Goal: Information Seeking & Learning: Learn about a topic

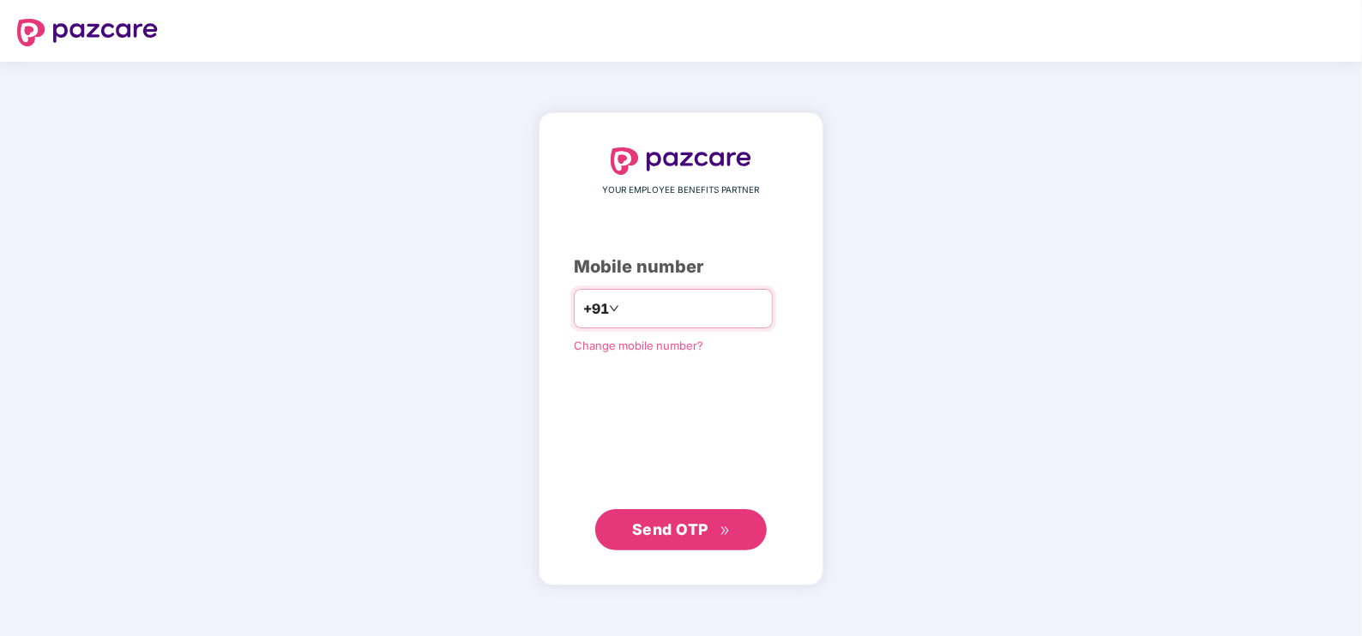
click at [623, 311] on input "number" at bounding box center [693, 308] width 141 height 27
click at [656, 533] on span "Send OTP" at bounding box center [670, 529] width 76 height 18
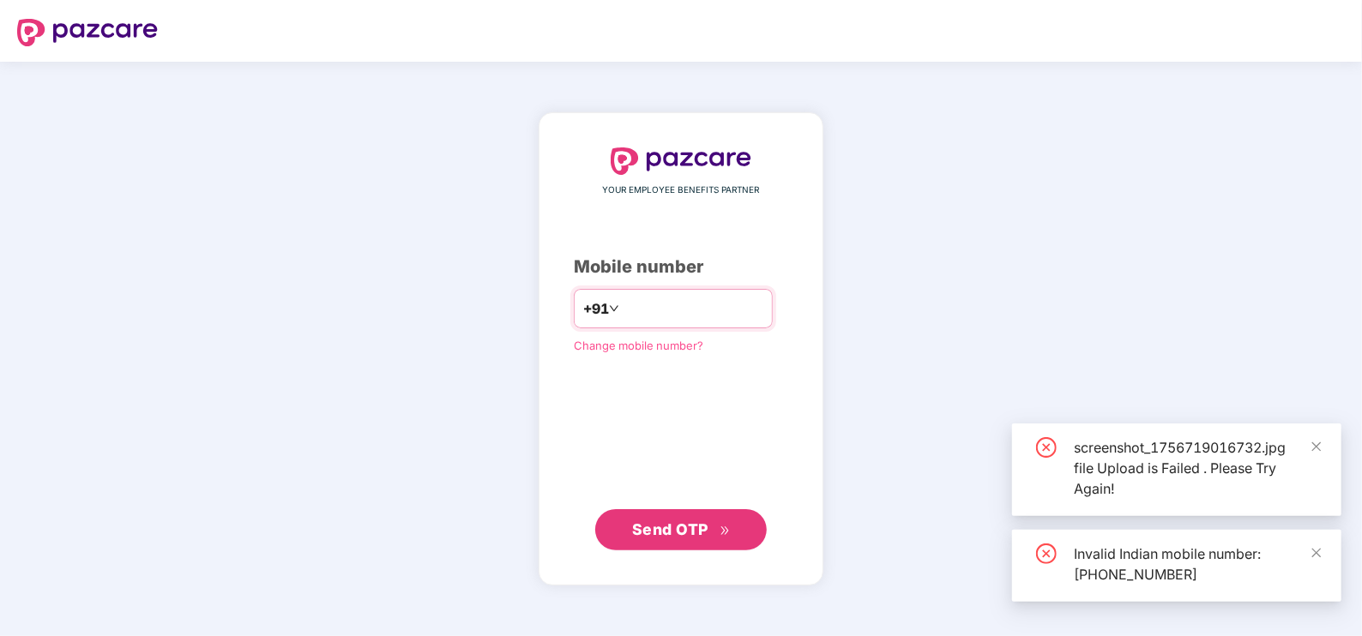
click at [623, 310] on input "**********" at bounding box center [693, 308] width 141 height 27
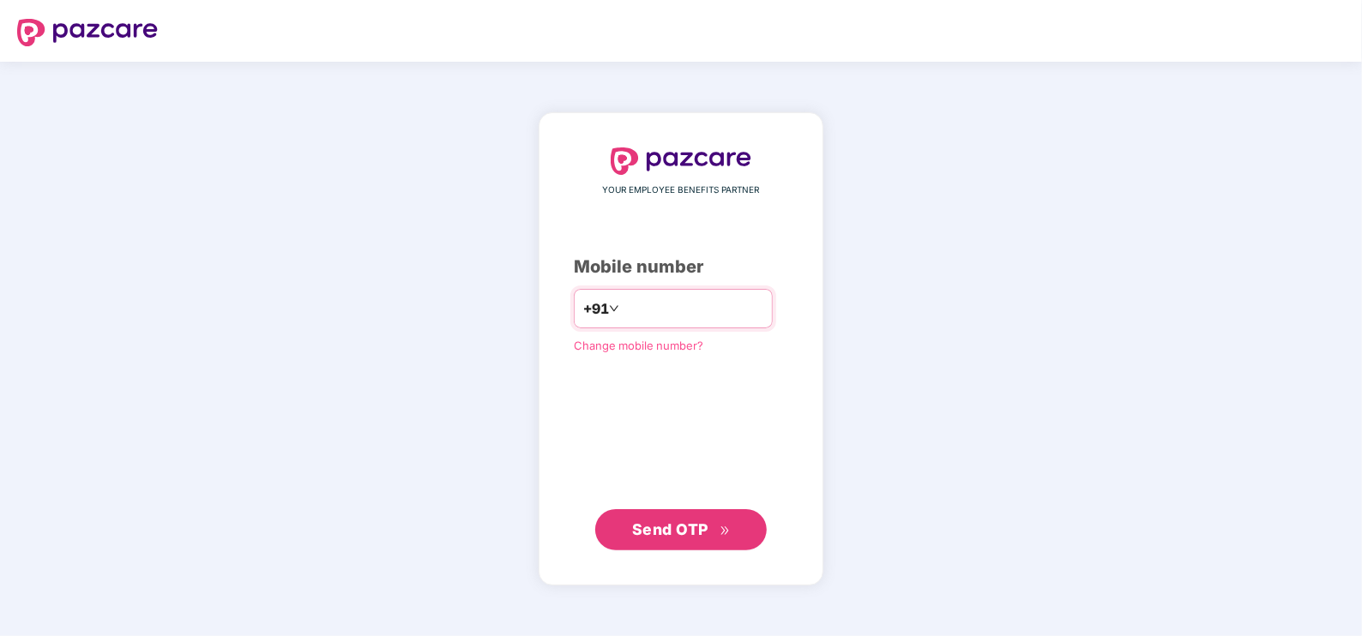
type input "**********"
drag, startPoint x: 1008, startPoint y: 318, endPoint x: 648, endPoint y: 518, distance: 411.9
click at [648, 518] on div "**********" at bounding box center [681, 349] width 1362 height 575
click at [648, 518] on span "Send OTP" at bounding box center [681, 529] width 99 height 24
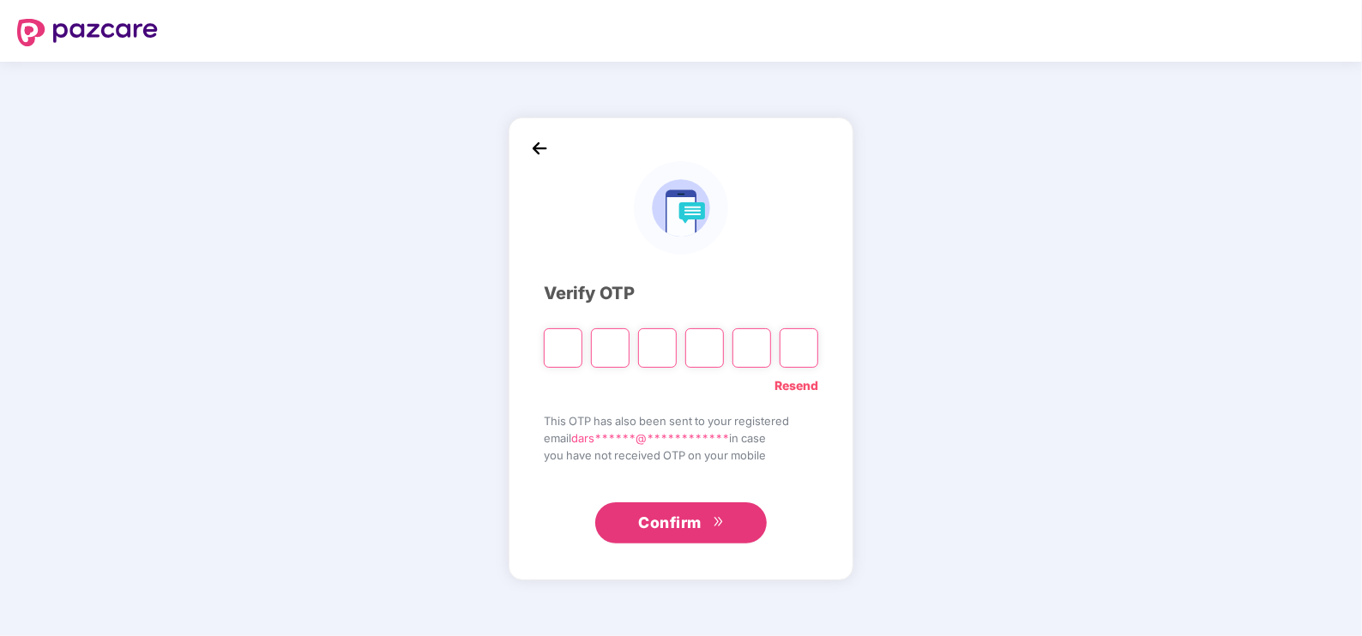
type input "*"
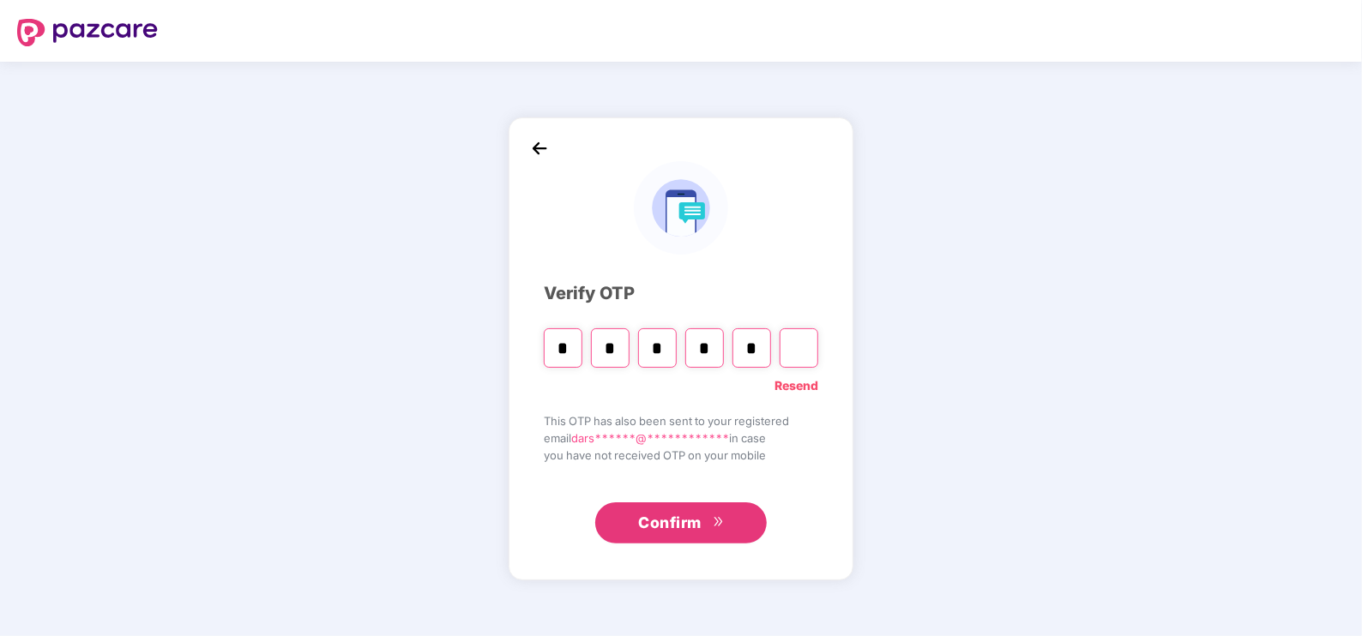
type input "*"
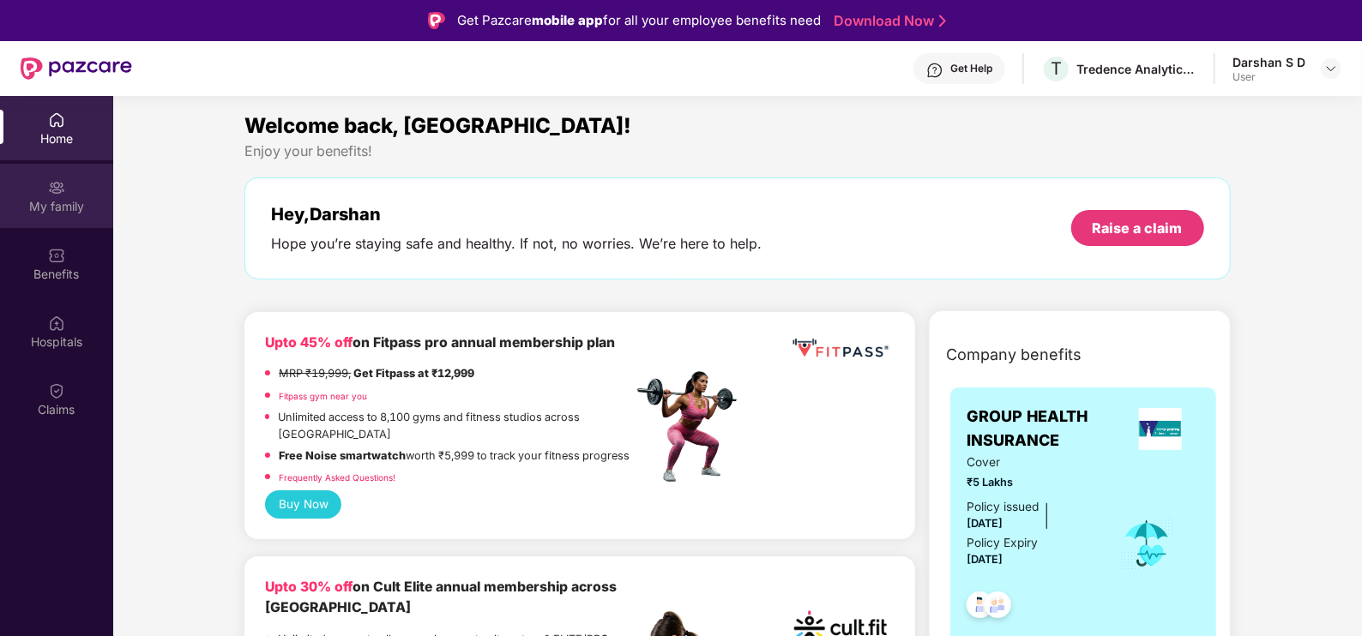
click at [49, 206] on div "My family" at bounding box center [56, 206] width 113 height 17
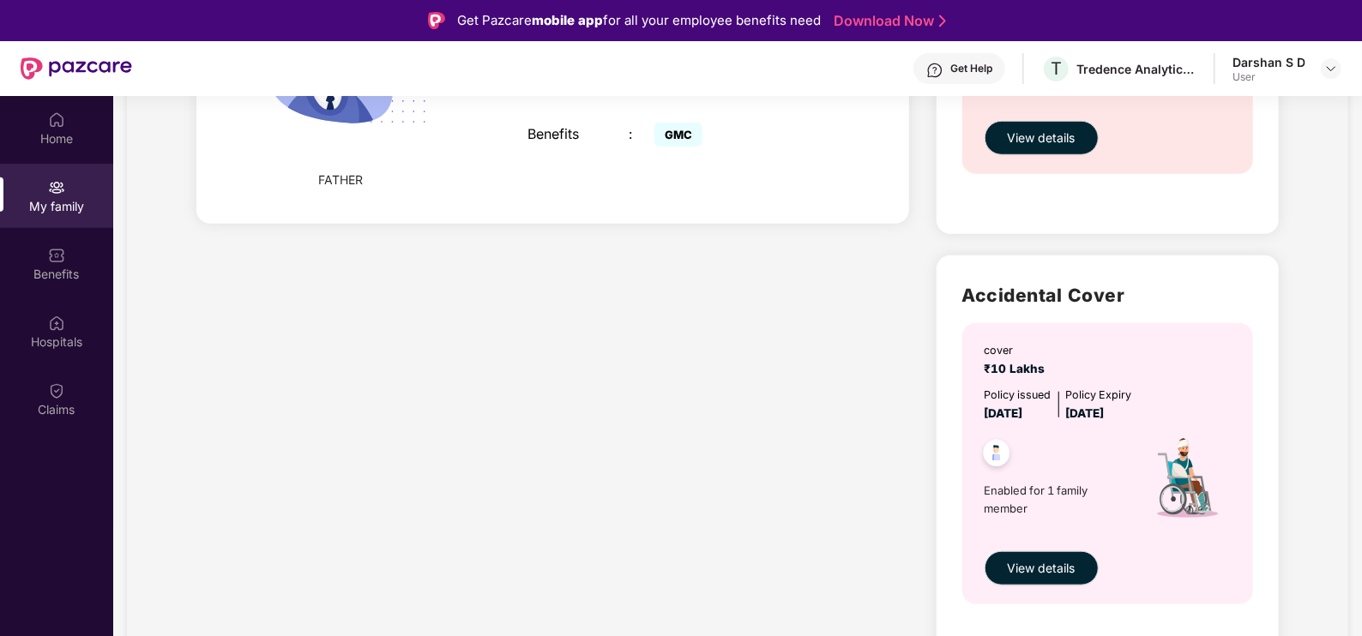
scroll to position [530, 0]
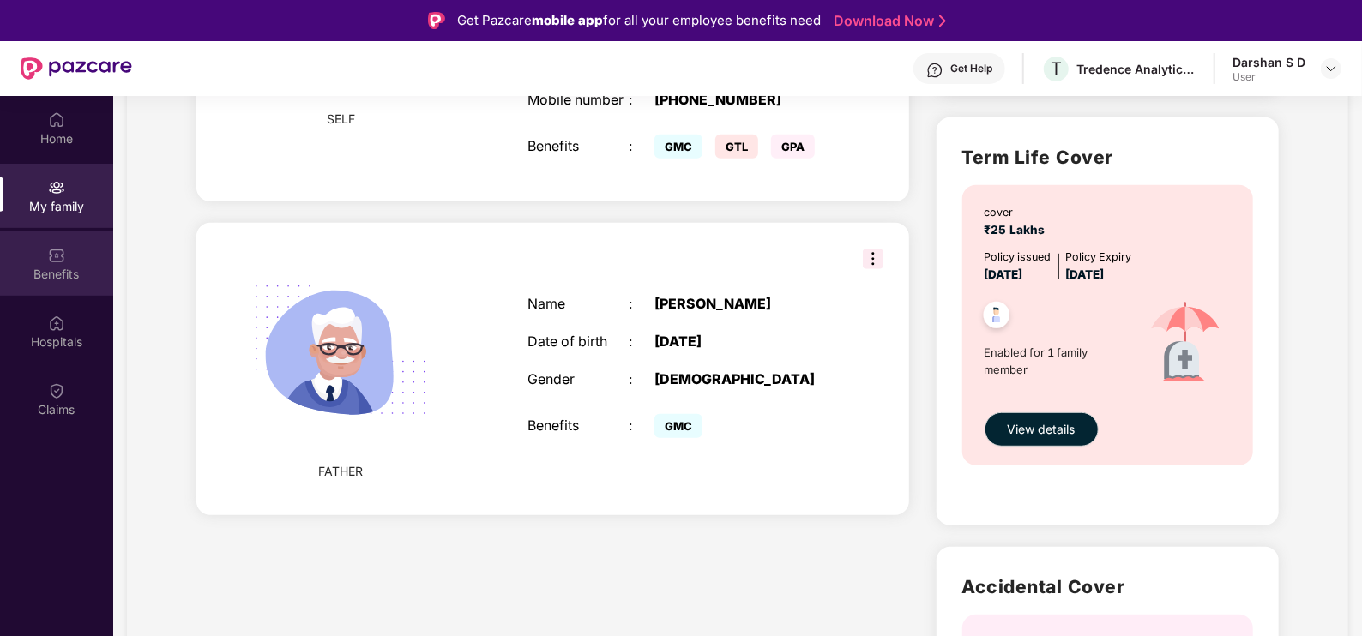
click at [61, 258] on img at bounding box center [56, 255] width 17 height 17
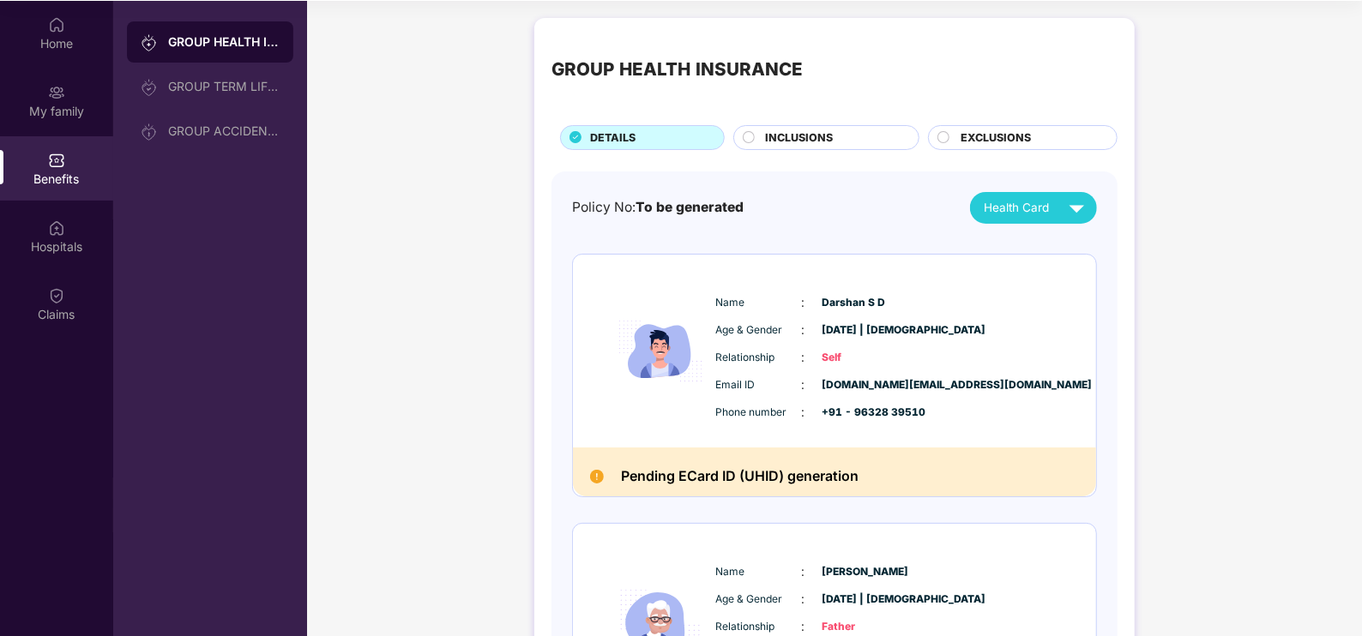
scroll to position [0, 0]
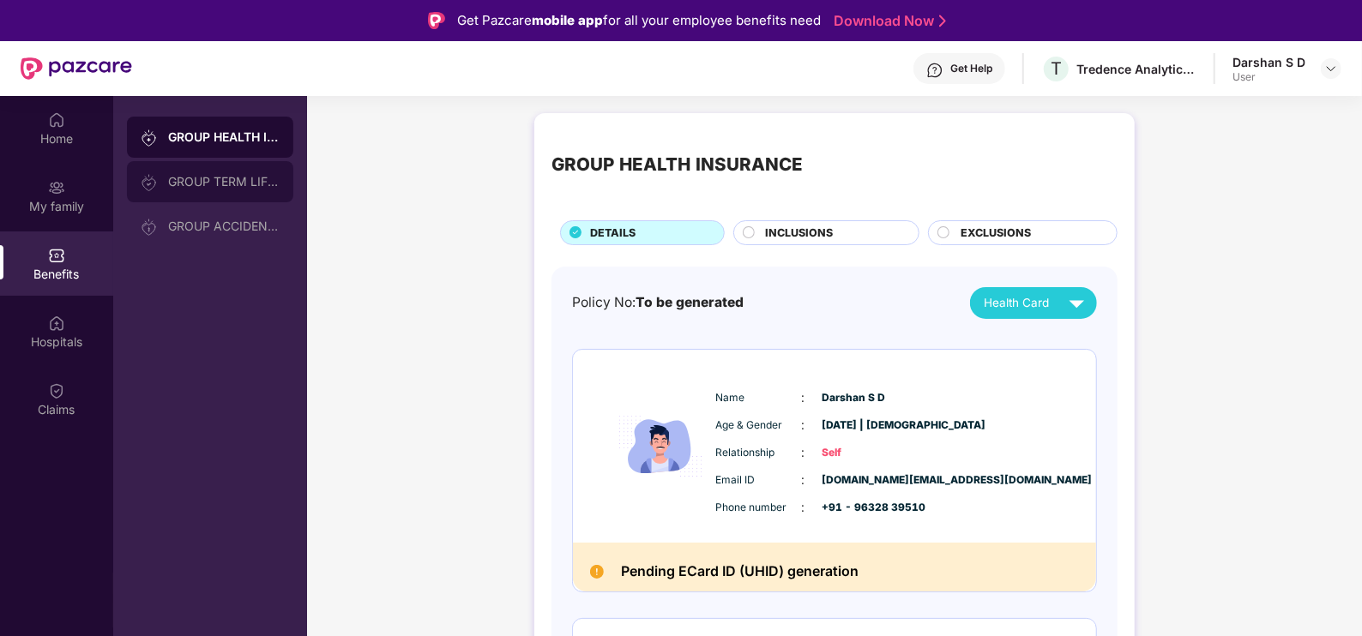
click at [197, 187] on div "GROUP TERM LIFE INSURANCE" at bounding box center [223, 182] width 111 height 14
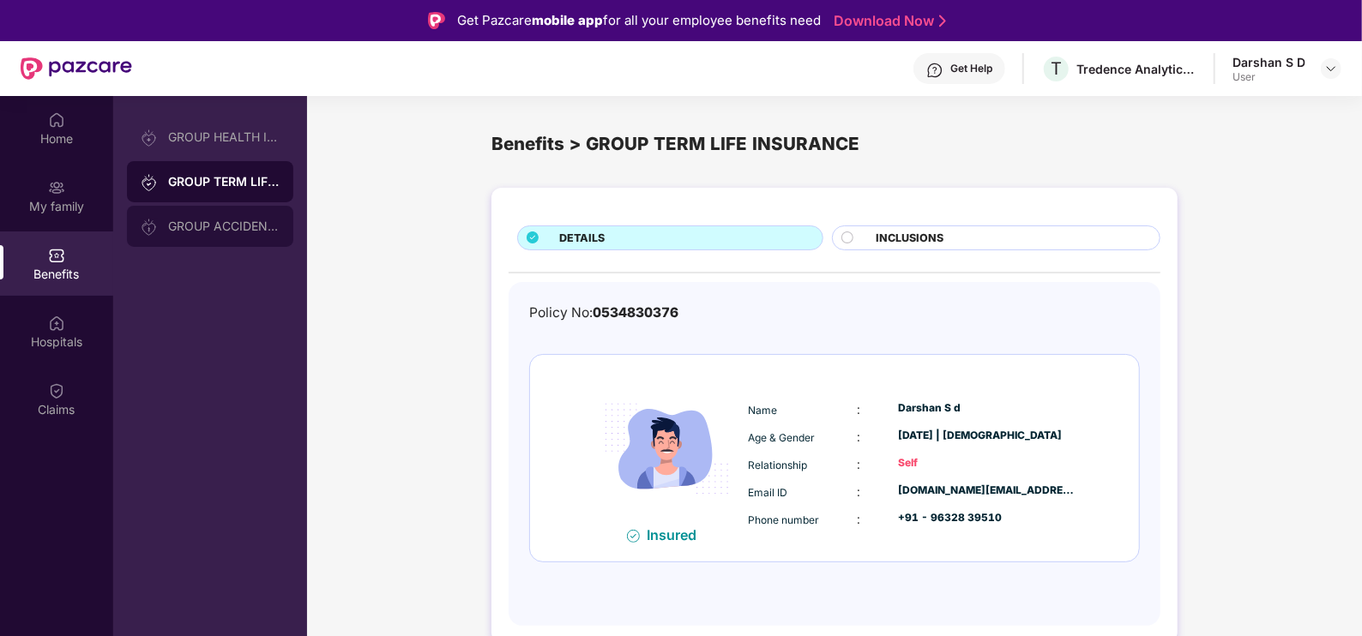
click at [184, 232] on div "GROUP ACCIDENTAL INSURANCE" at bounding box center [223, 227] width 111 height 14
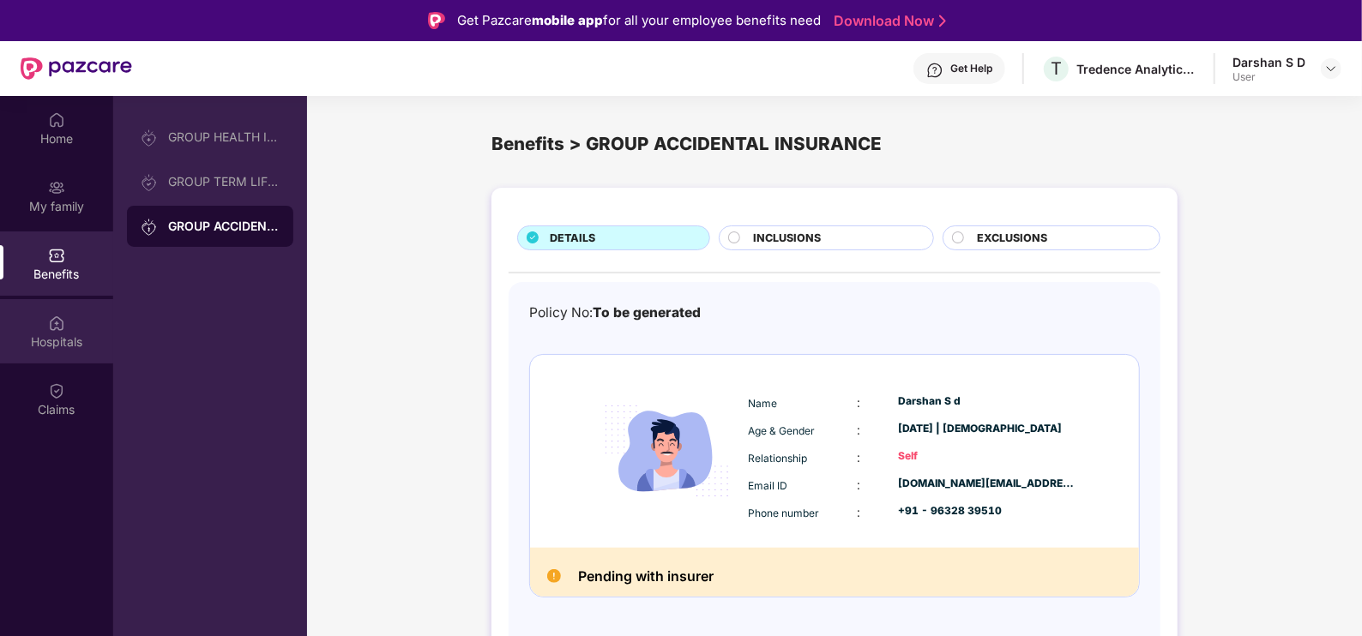
click at [51, 341] on div "Hospitals" at bounding box center [56, 342] width 113 height 17
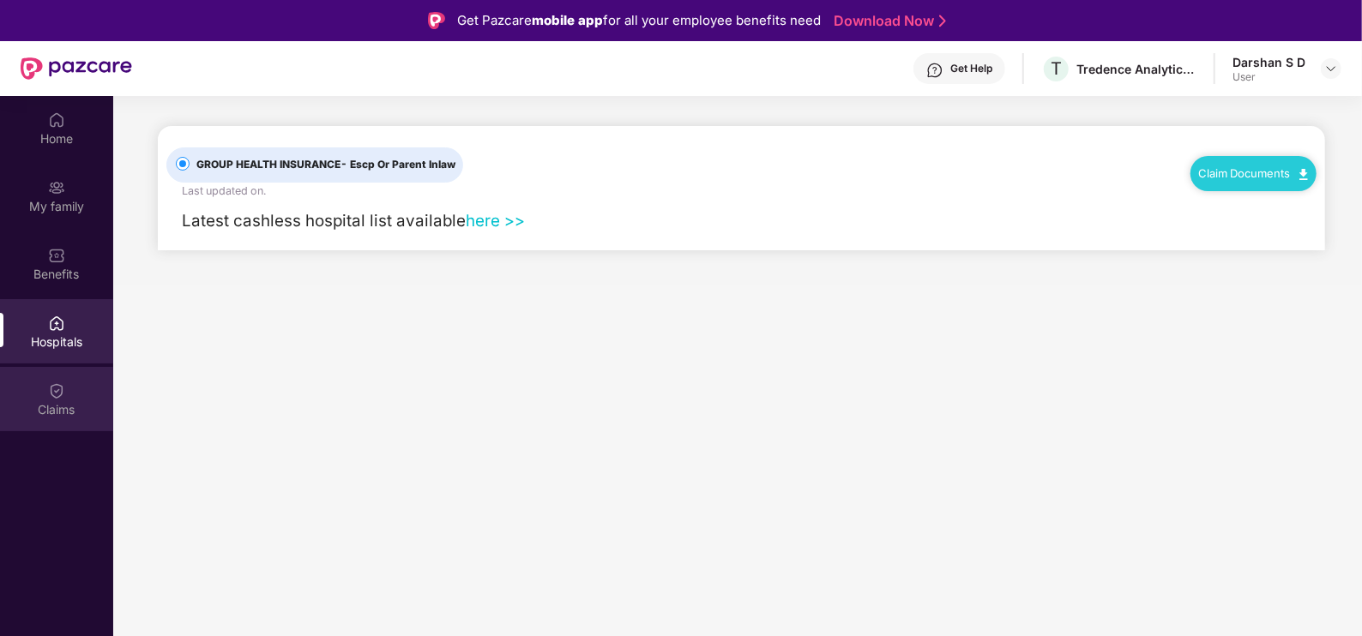
click at [53, 410] on div "Claims" at bounding box center [56, 409] width 113 height 17
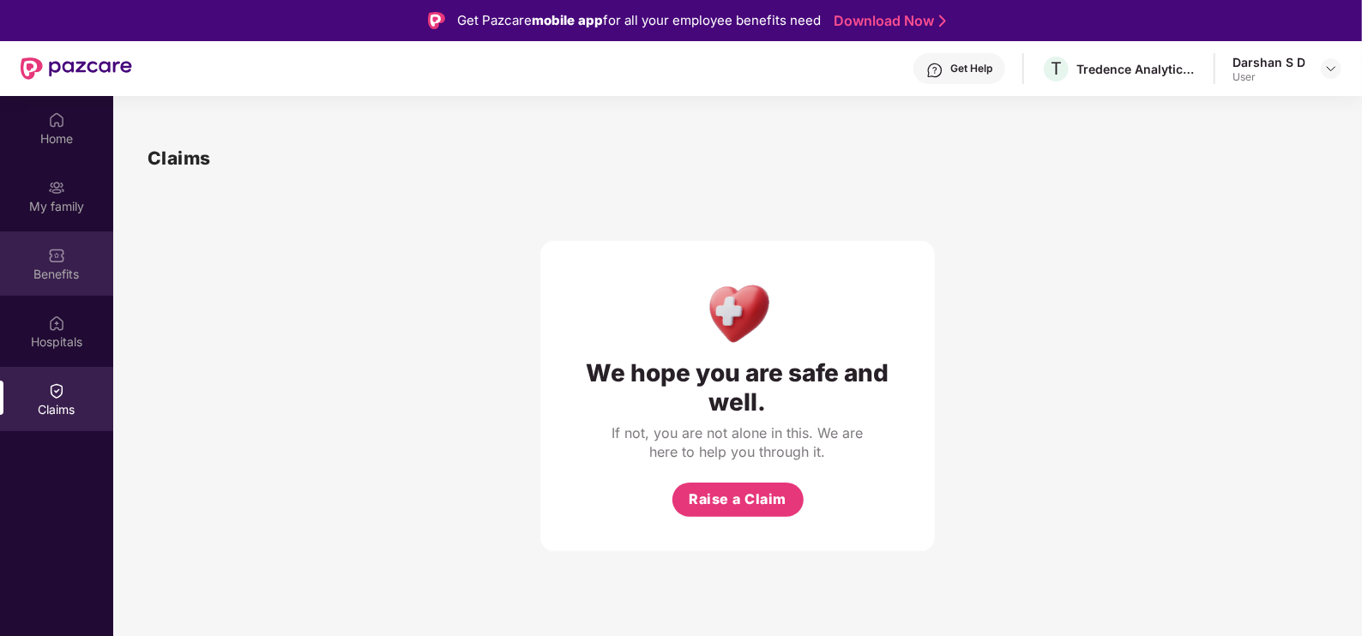
click at [69, 286] on div "Benefits" at bounding box center [56, 264] width 113 height 64
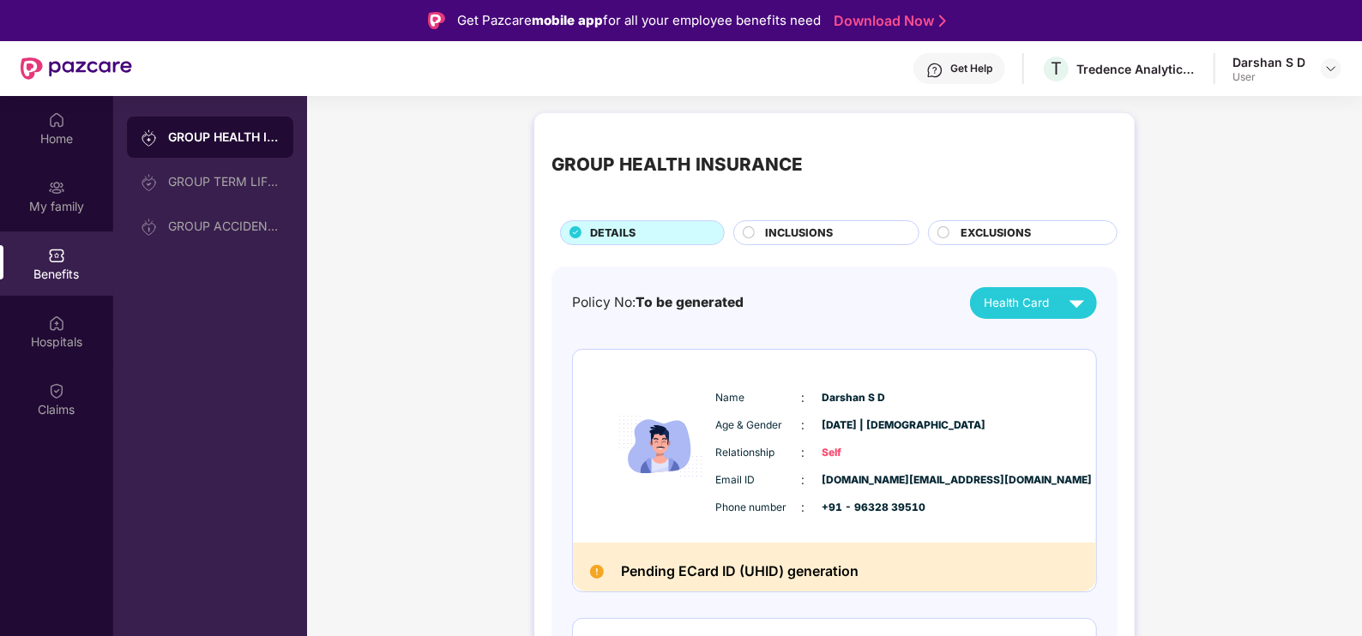
click at [787, 234] on span "INCLUSIONS" at bounding box center [799, 233] width 68 height 17
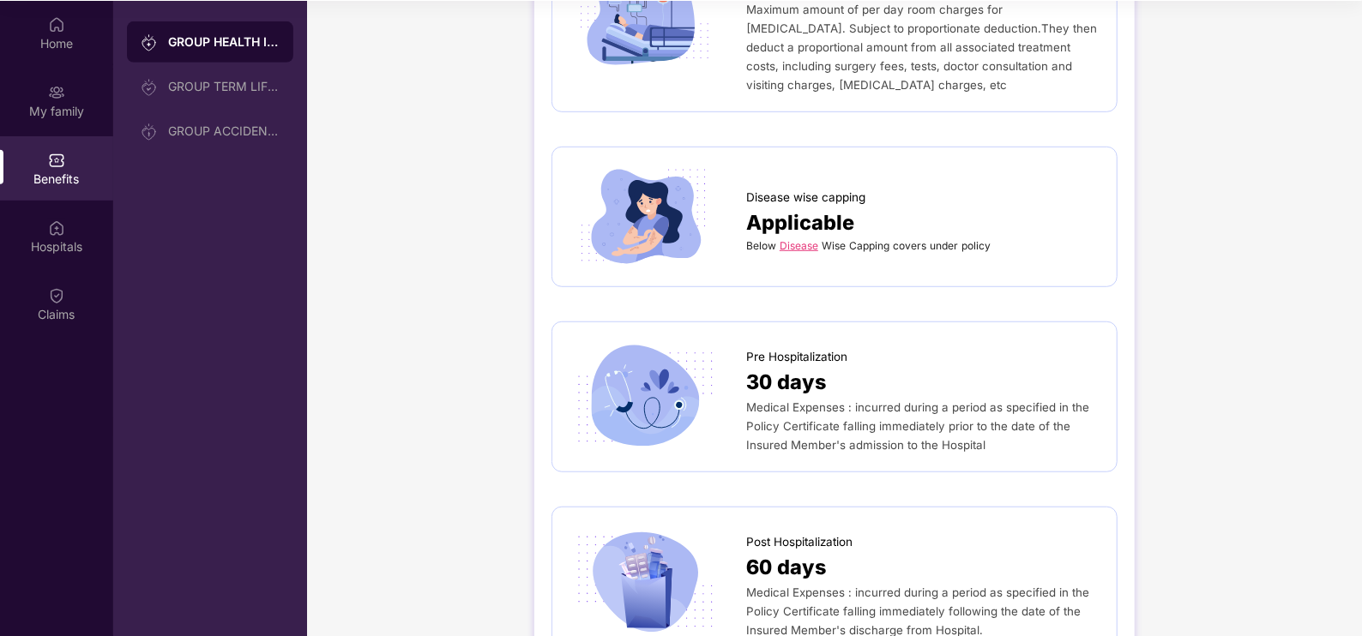
scroll to position [612, 0]
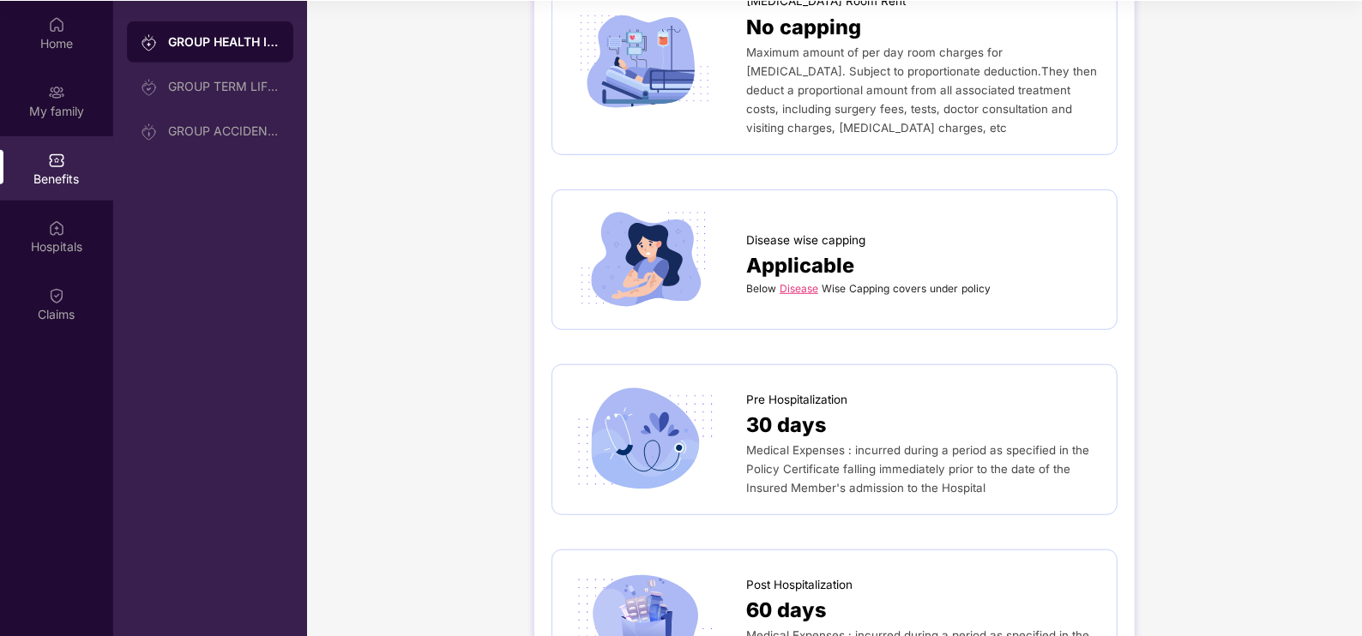
click at [810, 282] on link "Disease" at bounding box center [799, 288] width 39 height 13
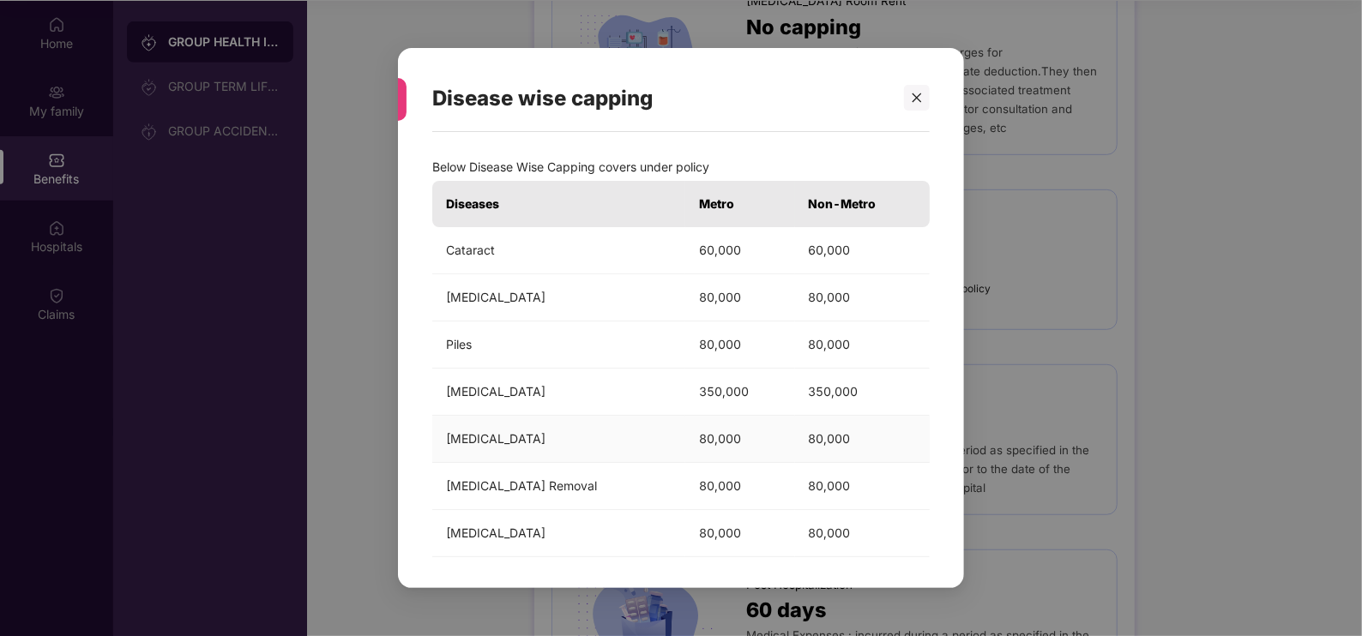
click at [738, 437] on td "80,000" at bounding box center [740, 439] width 110 height 47
click at [916, 99] on icon "close" at bounding box center [917, 97] width 9 height 9
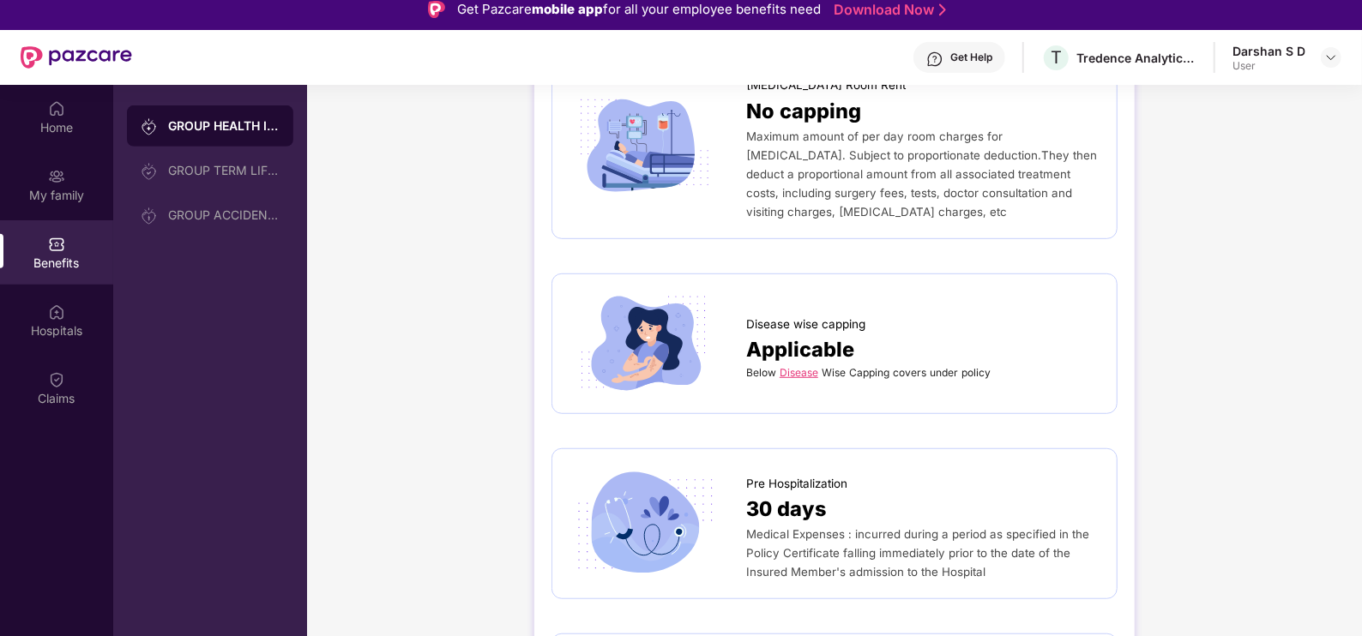
scroll to position [0, 0]
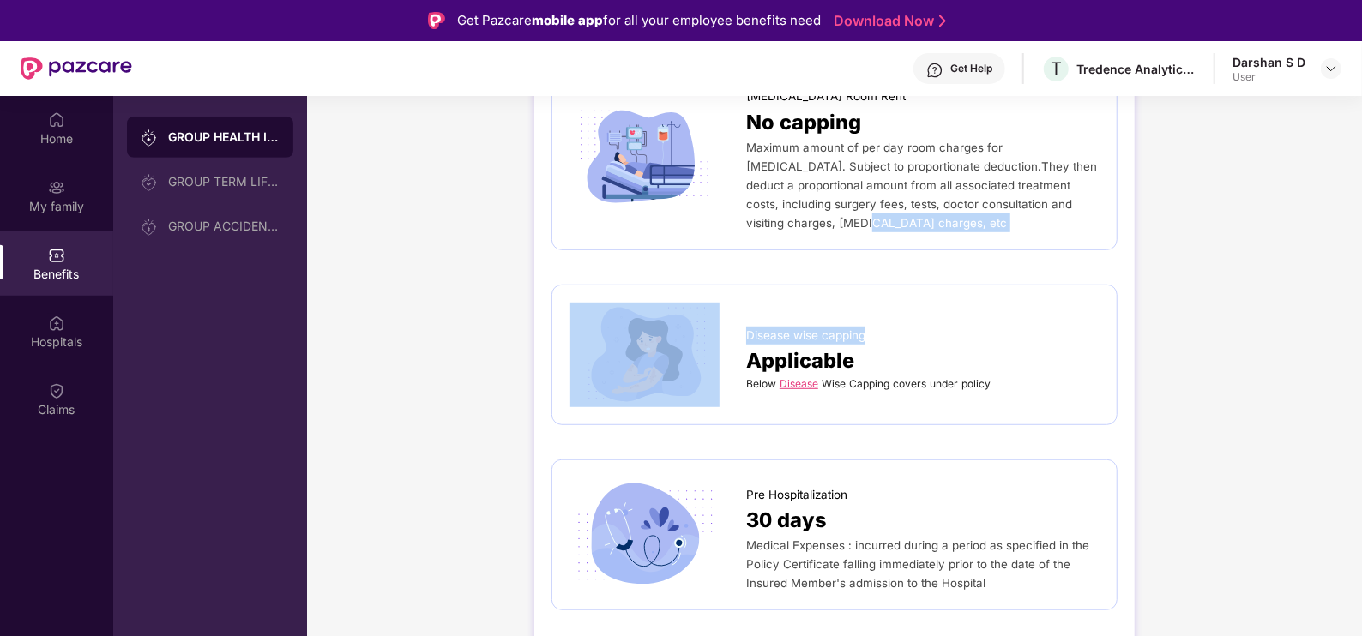
drag, startPoint x: 1359, startPoint y: 277, endPoint x: 1367, endPoint y: 195, distance: 82.7
click at [1361, 195] on html "Get Pazcare mobile app for all your employee benefits need Download Now Get Hel…" at bounding box center [681, 318] width 1362 height 636
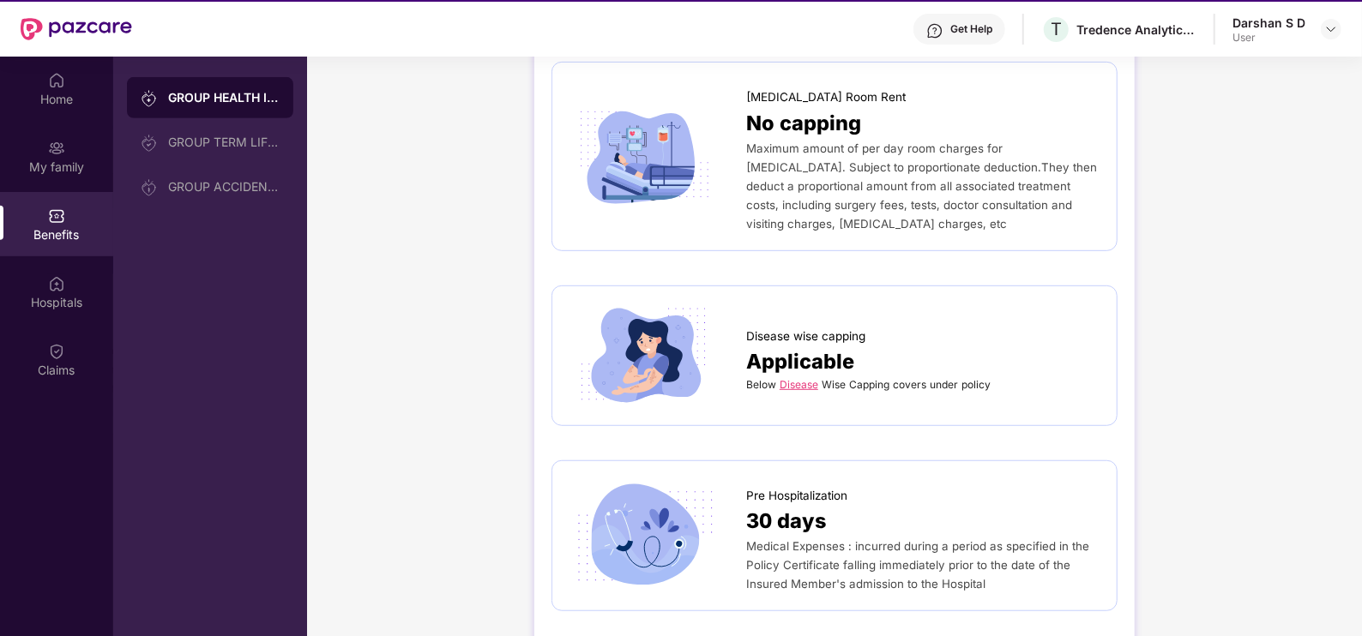
scroll to position [569, 0]
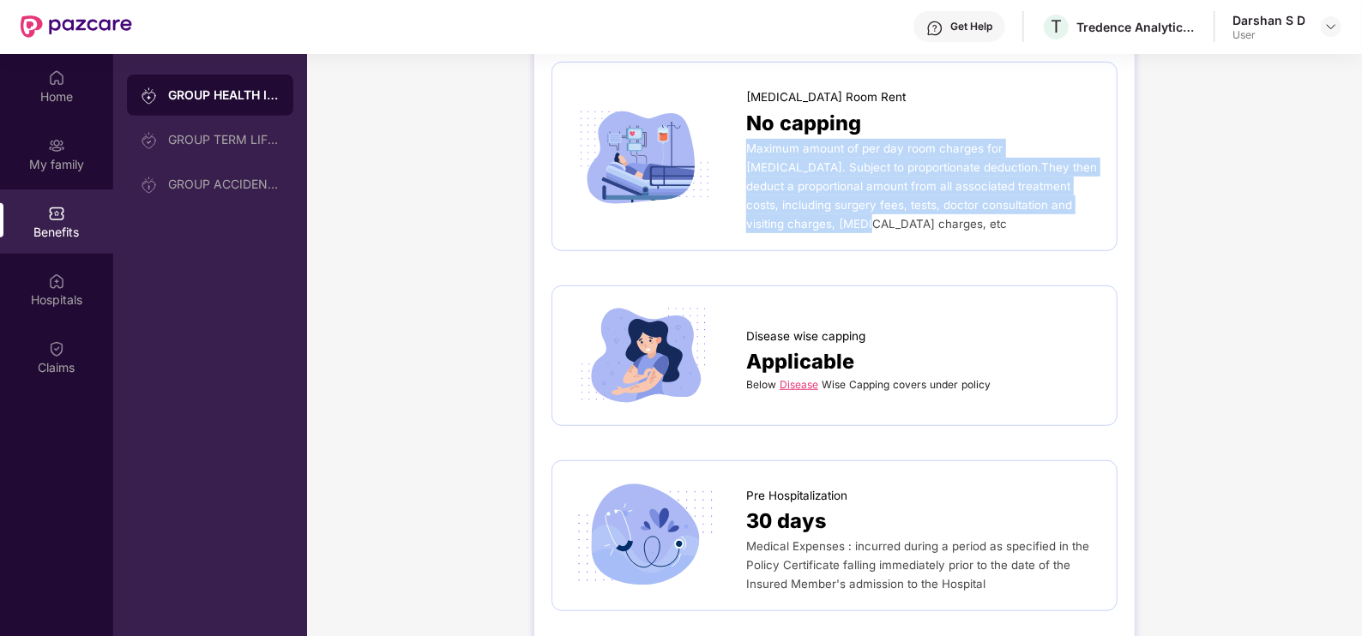
drag, startPoint x: 1359, startPoint y: 245, endPoint x: 1360, endPoint y: 124, distance: 120.9
click at [1360, 124] on div "Home My family Benefits Hospitals Claims GROUP HEALTH INSURANCE GROUP TERM LIFE…" at bounding box center [681, 372] width 1362 height 636
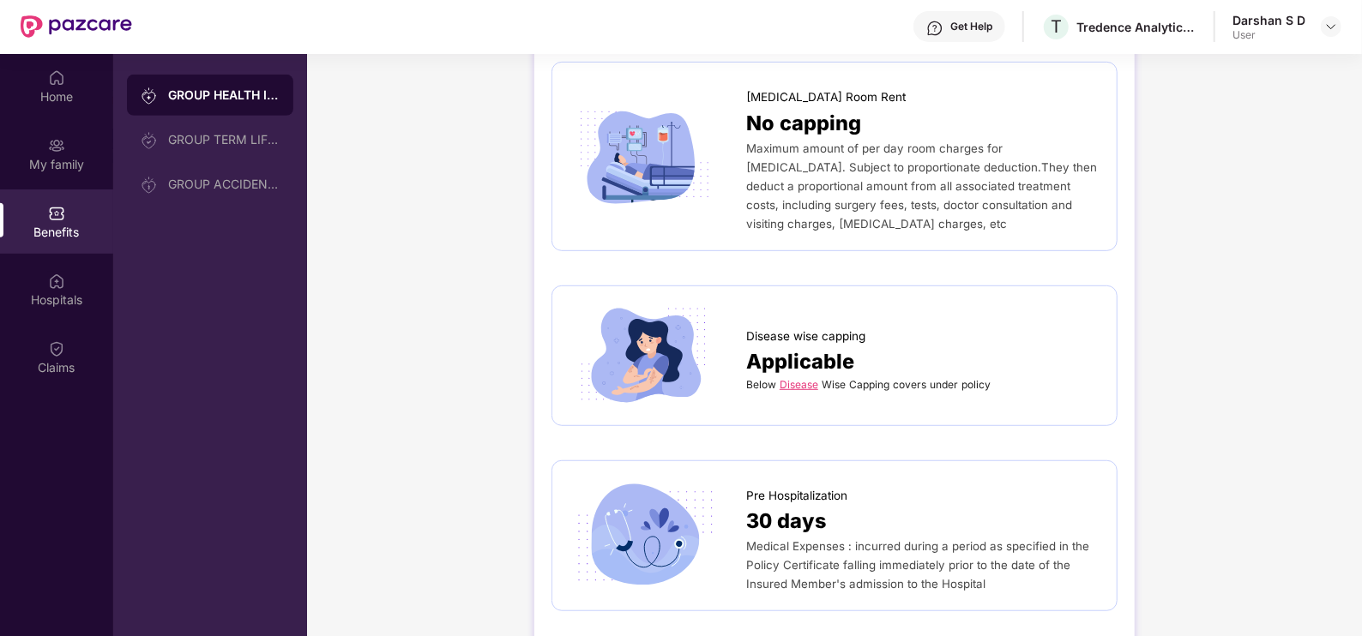
click at [64, 158] on div "My family" at bounding box center [56, 164] width 113 height 17
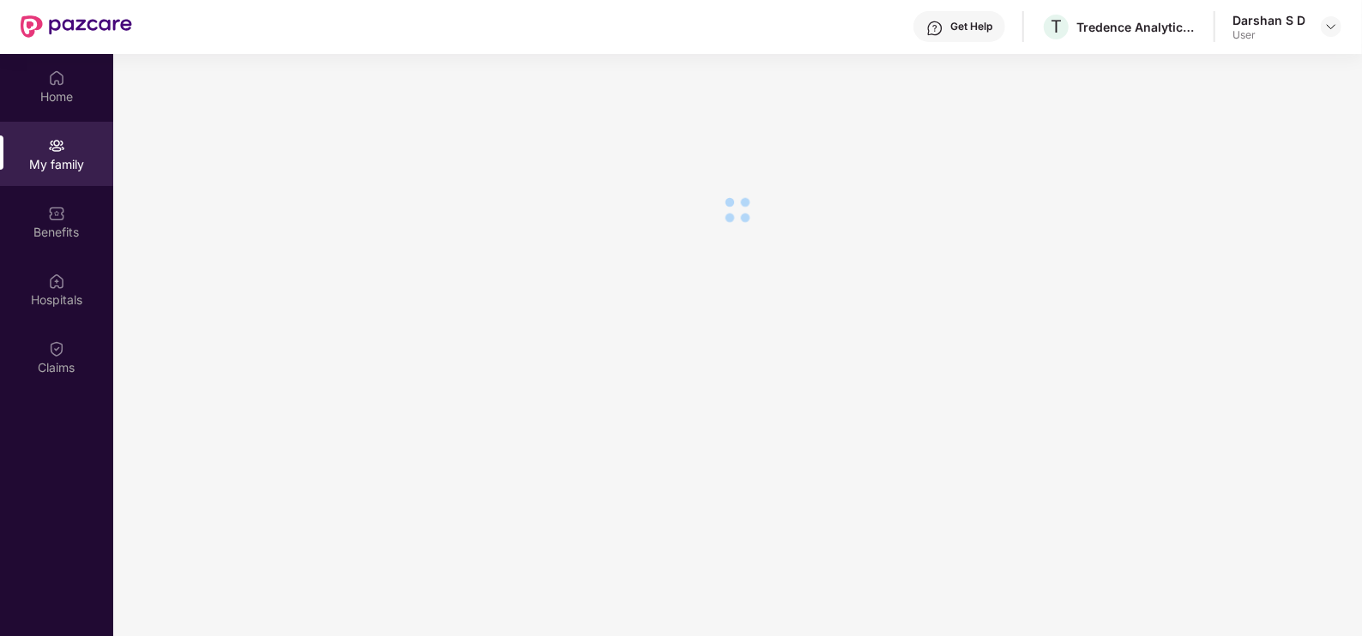
scroll to position [0, 0]
click at [60, 72] on img at bounding box center [56, 77] width 17 height 17
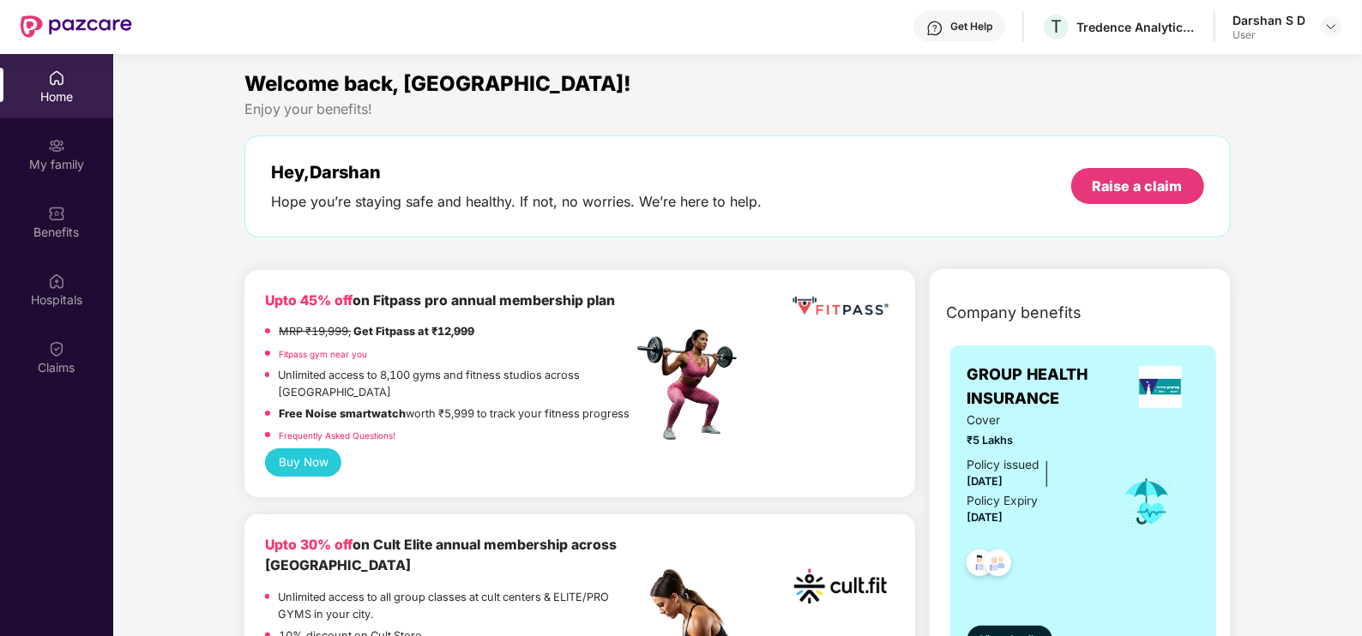
click at [60, 72] on img at bounding box center [56, 77] width 17 height 17
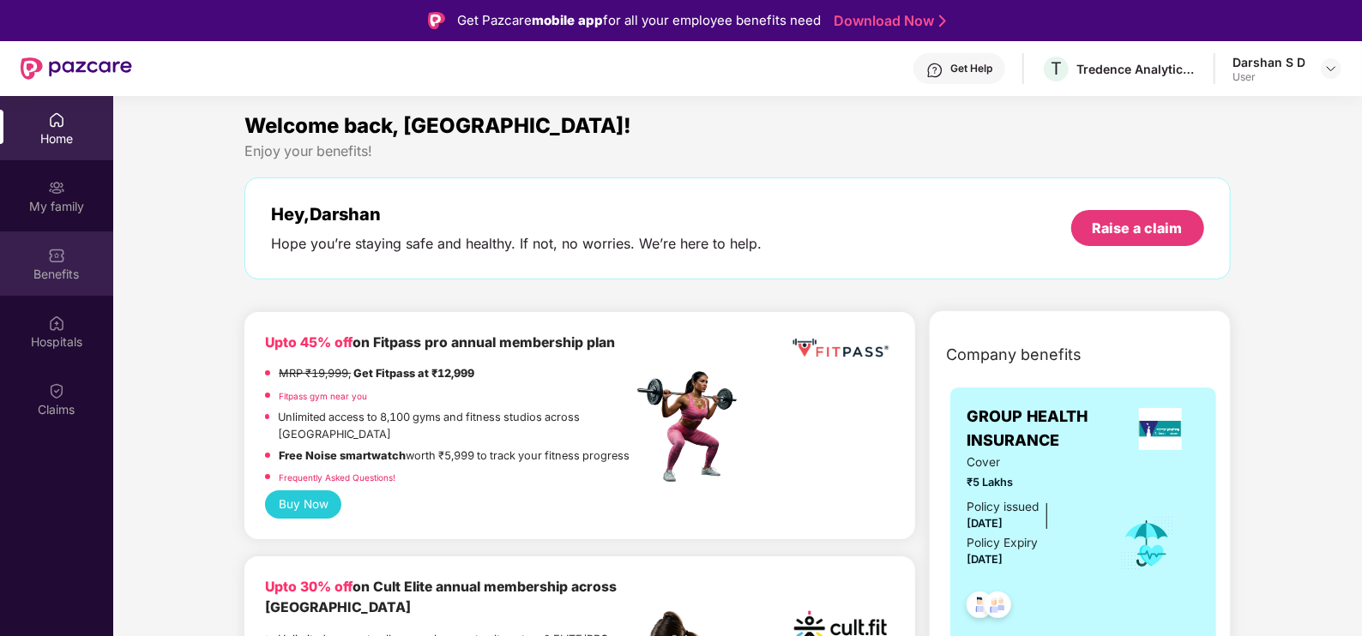
click at [51, 270] on div "Benefits" at bounding box center [56, 274] width 113 height 17
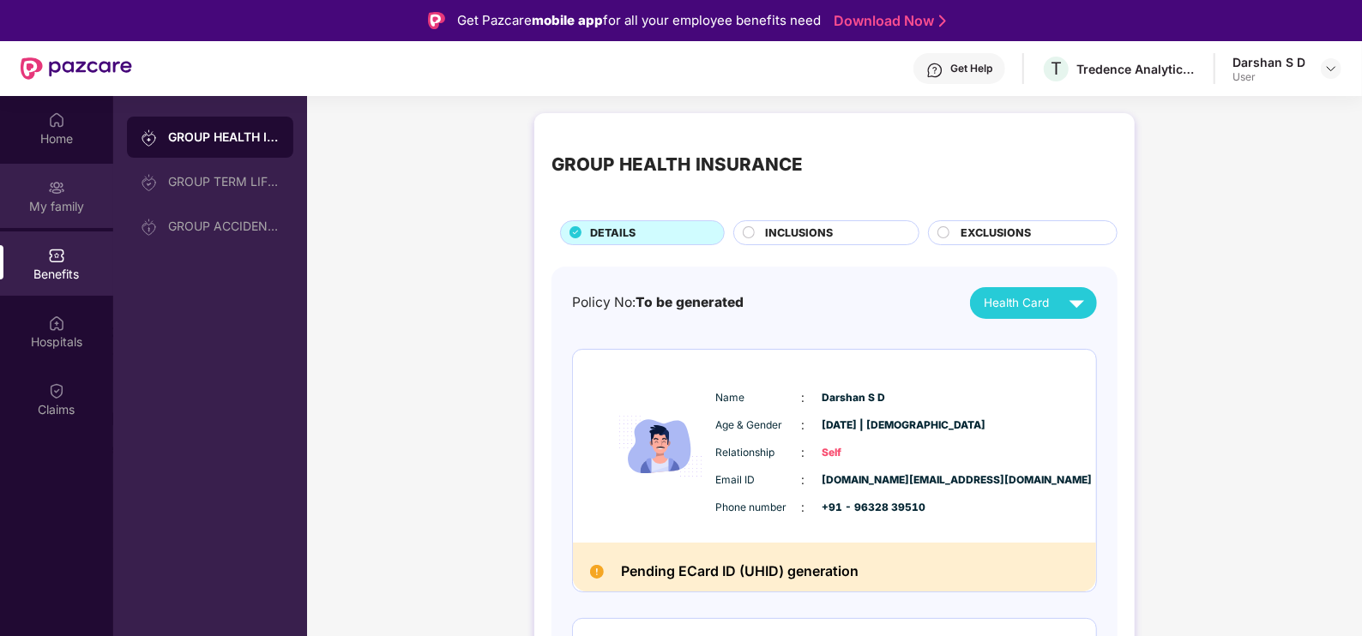
click at [33, 201] on div "My family" at bounding box center [56, 206] width 113 height 17
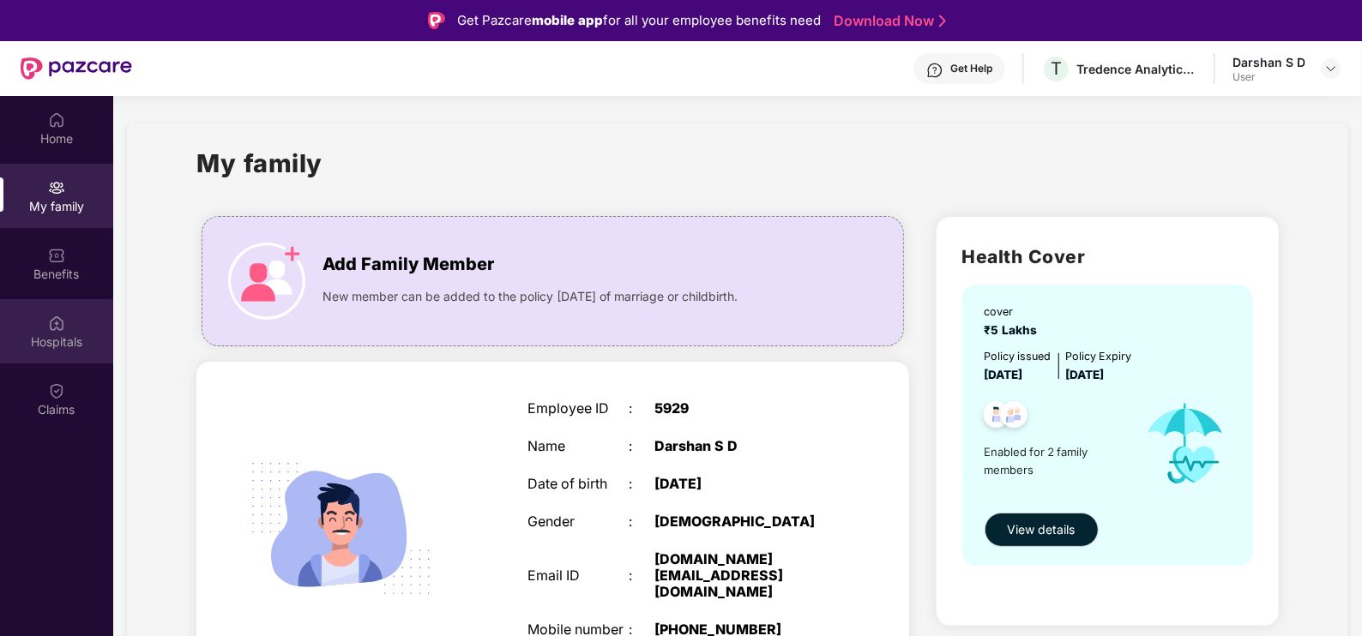
click at [50, 340] on div "Hospitals" at bounding box center [56, 342] width 113 height 17
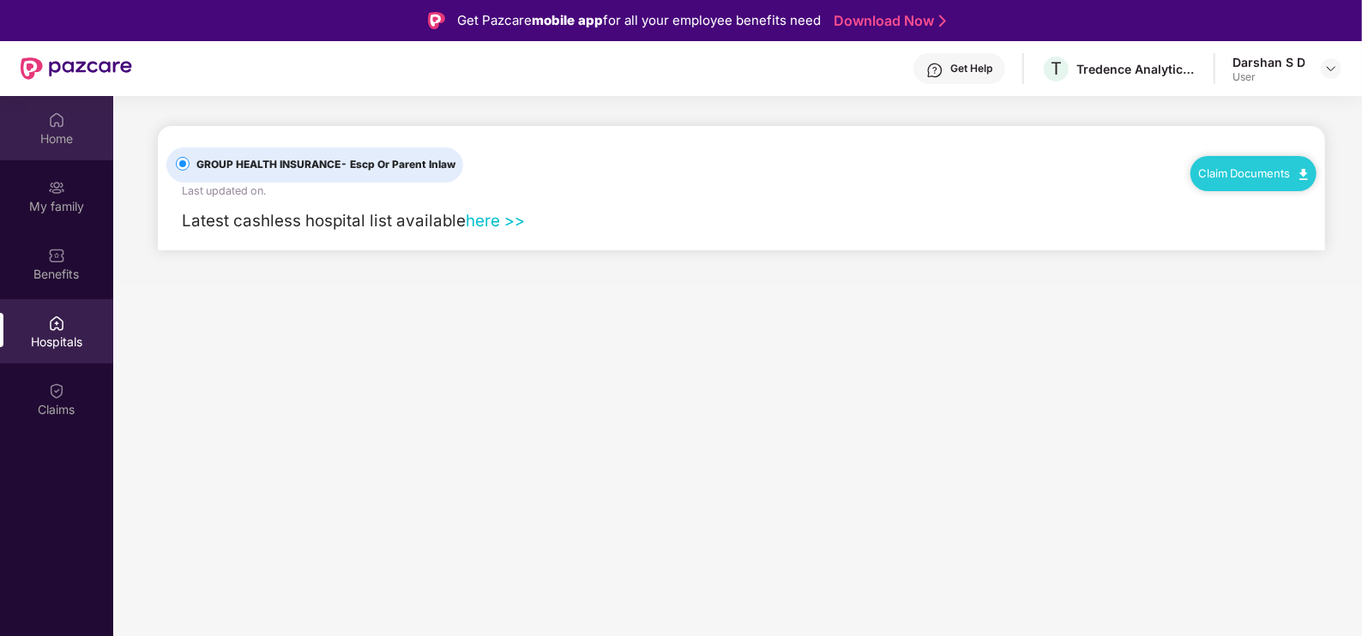
click at [52, 126] on img at bounding box center [56, 119] width 17 height 17
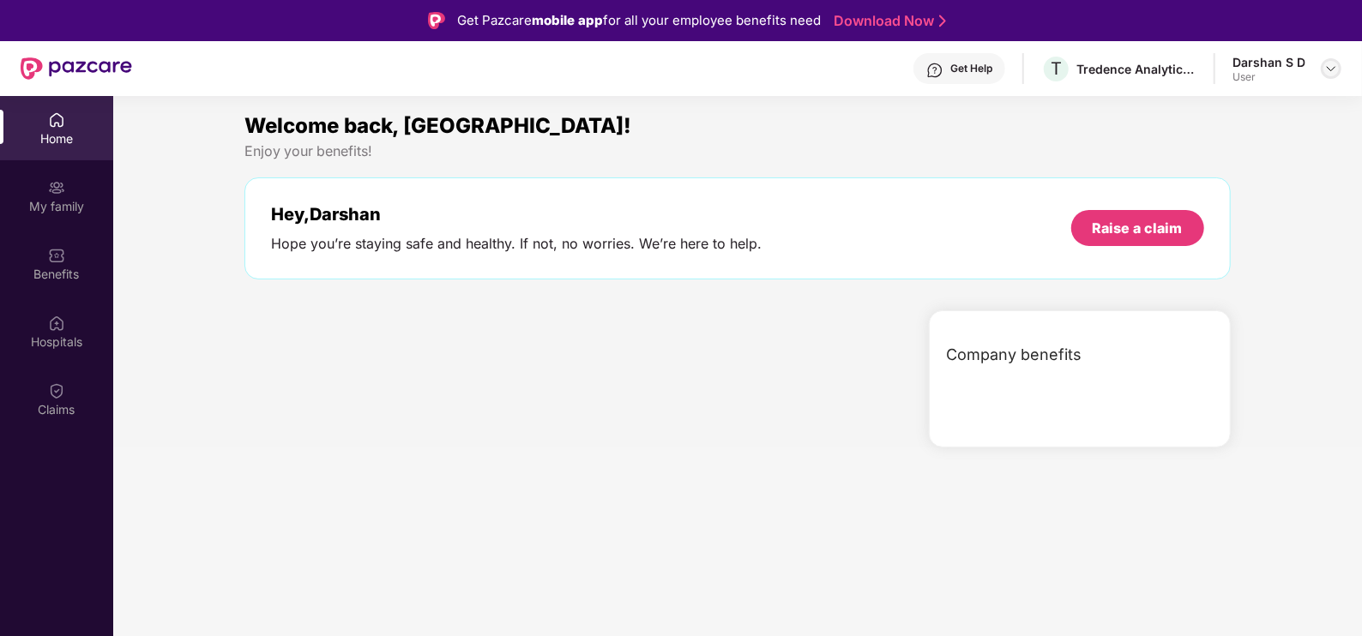
click at [1328, 65] on img at bounding box center [1331, 69] width 14 height 14
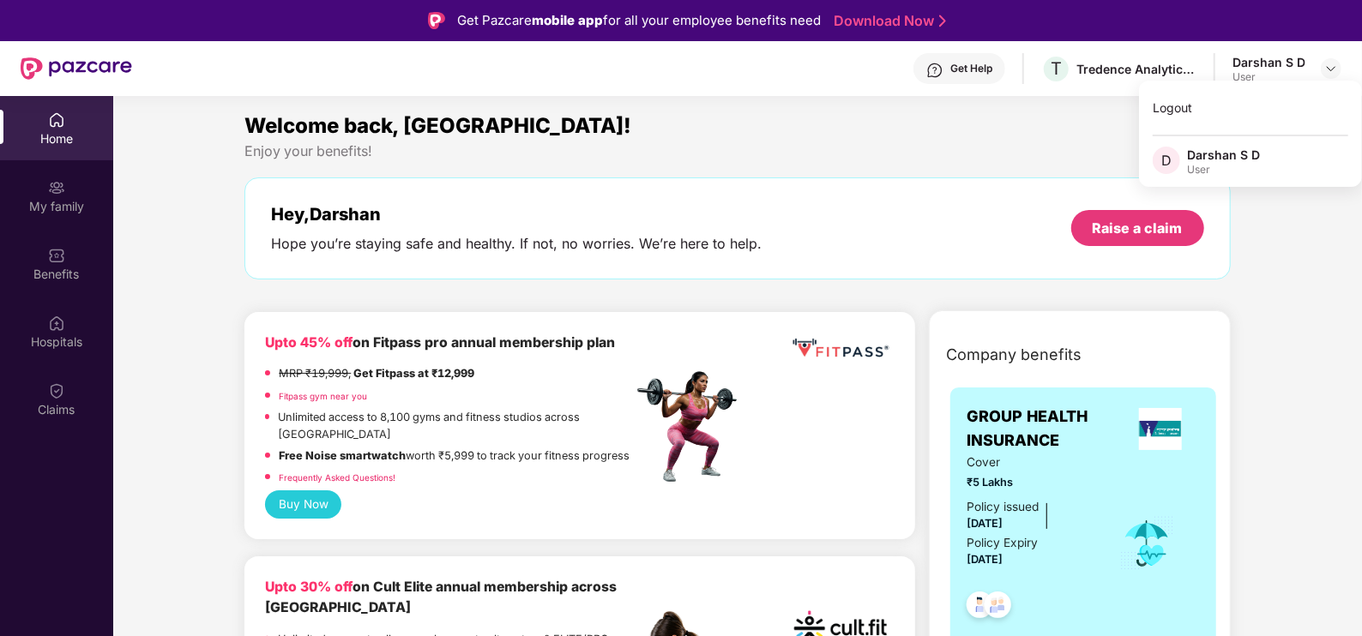
click at [978, 336] on div "Company benefits" at bounding box center [1083, 355] width 293 height 45
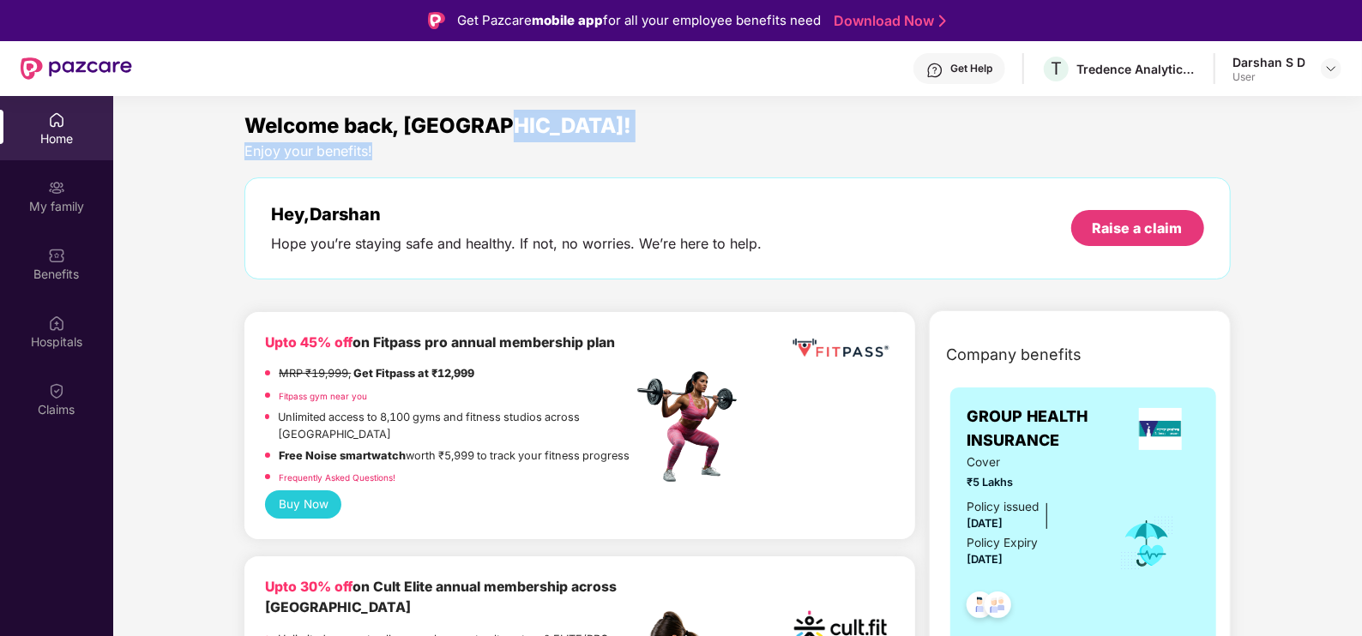
drag, startPoint x: 1359, startPoint y: 111, endPoint x: 1349, endPoint y: 148, distance: 38.3
click at [887, 286] on div "Welcome back, [GEOGRAPHIC_DATA]! Enjoy your benefits! Hey, [PERSON_NAME] Hope y…" at bounding box center [737, 203] width 999 height 187
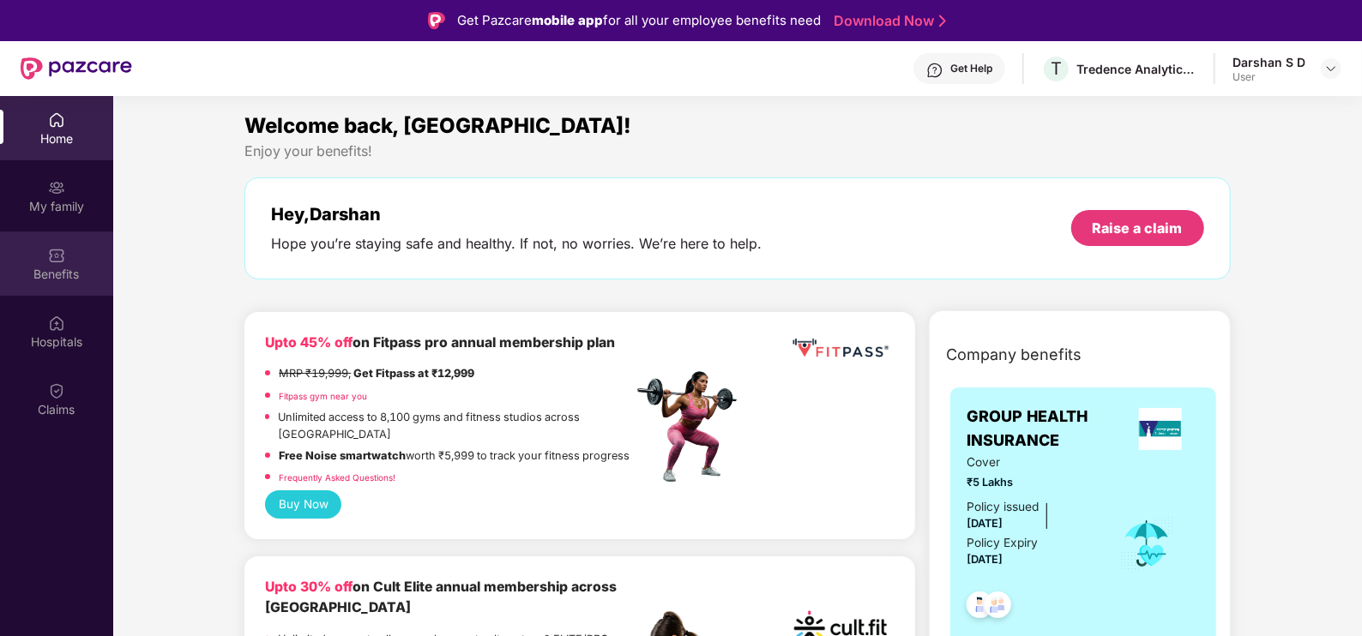
click at [50, 269] on div "Benefits" at bounding box center [56, 274] width 113 height 17
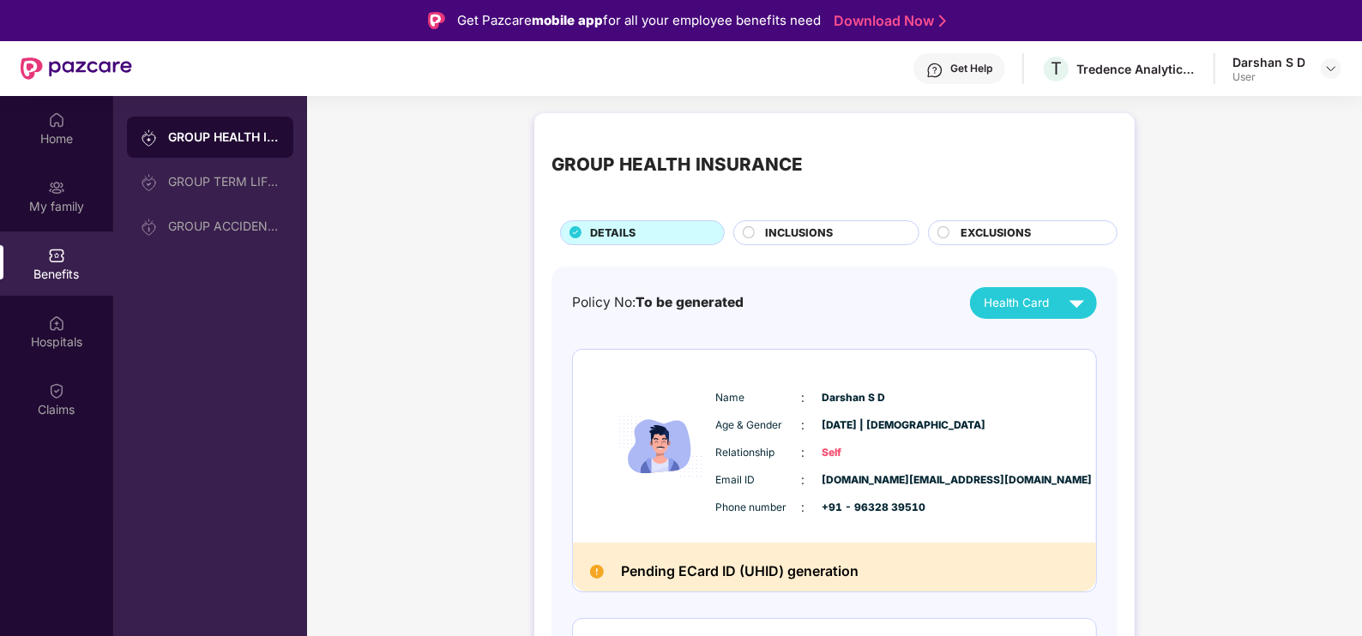
click at [832, 240] on div "INCLUSIONS" at bounding box center [833, 235] width 154 height 20
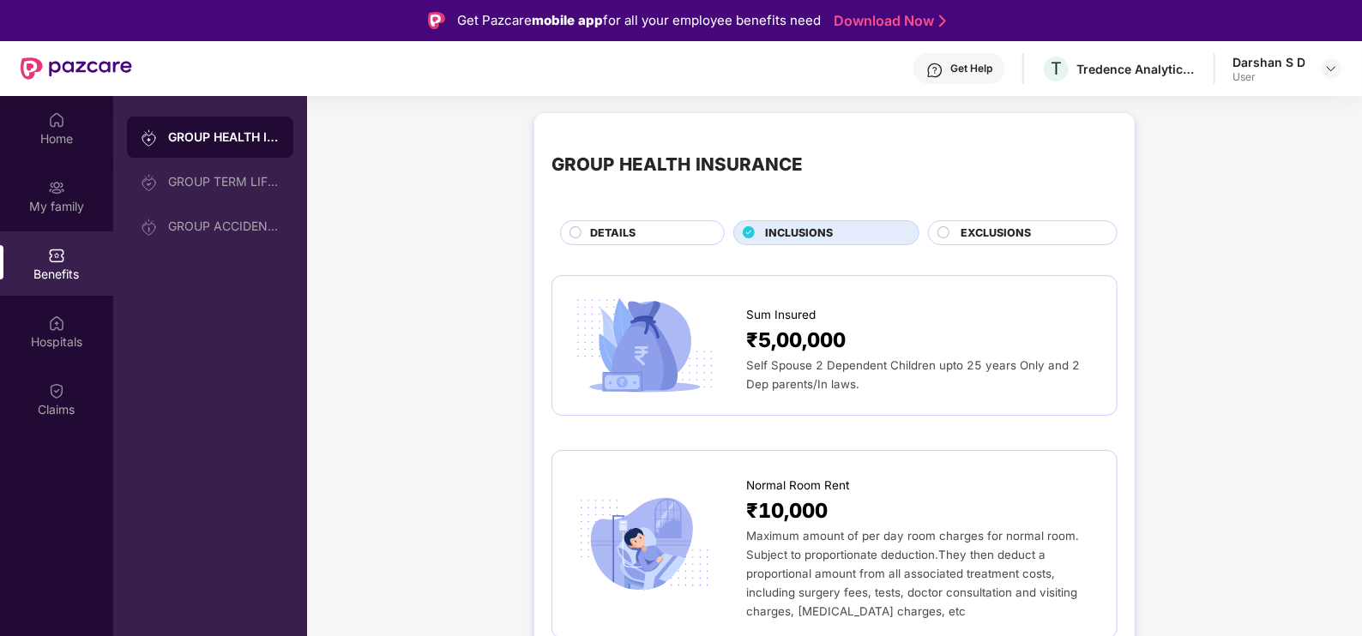
click at [1001, 221] on div "EXCLUSIONS" at bounding box center [1023, 232] width 190 height 25
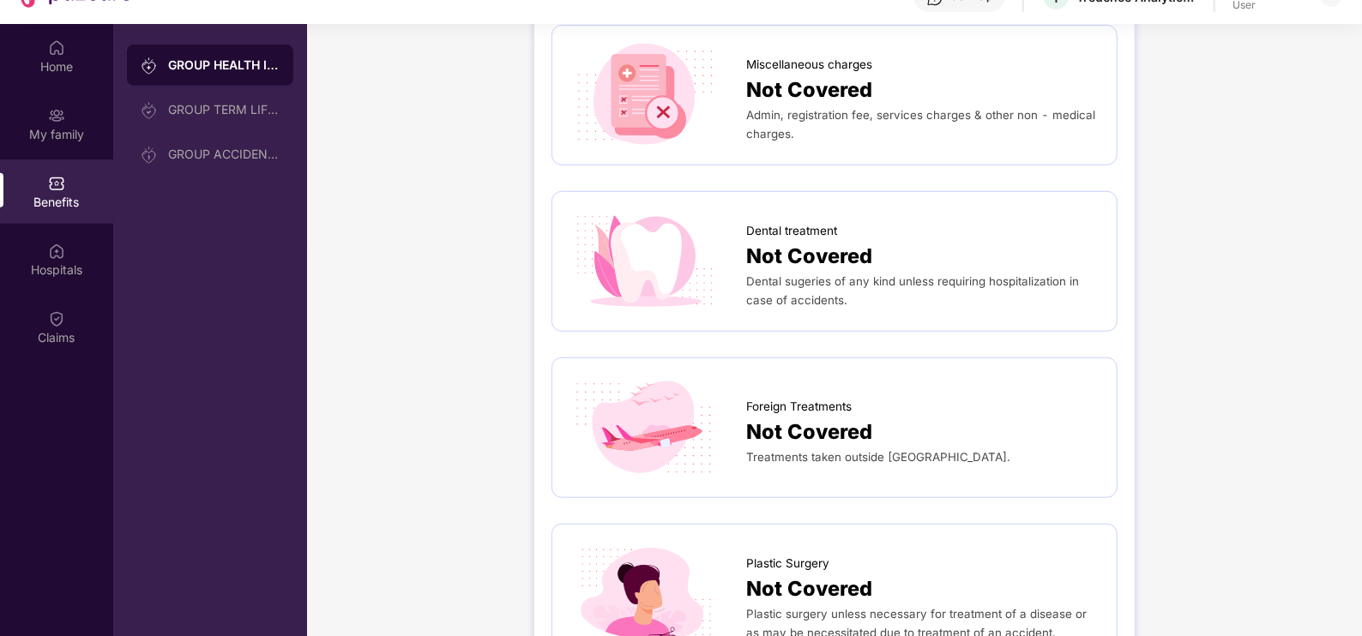
scroll to position [95, 0]
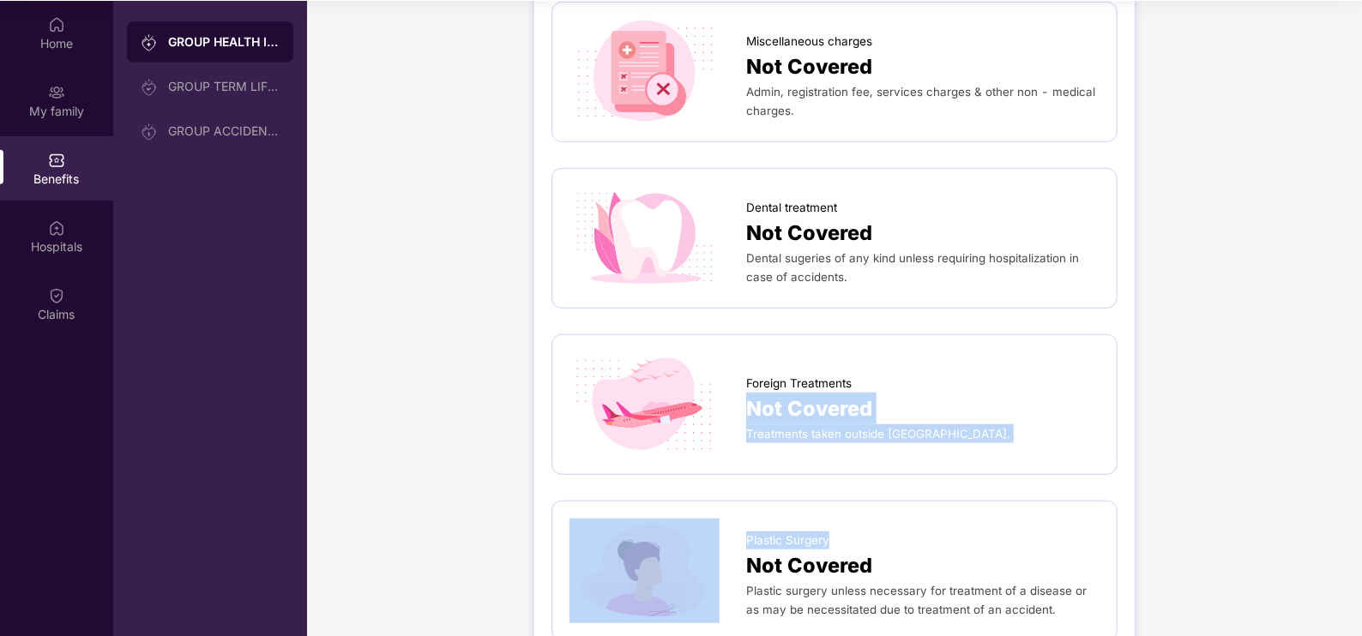
drag, startPoint x: 1359, startPoint y: 377, endPoint x: 1367, endPoint y: 524, distance: 146.9
click at [1361, 524] on html "Get Pazcare mobile app for all your employee benefits need Download Now Get Hel…" at bounding box center [681, 223] width 1362 height 636
click at [1123, 459] on div "GROUP HEALTH INSURANCE DETAILS INCLUSIONS EXCLUSIONS [MEDICAL_DATA] Not Covered…" at bounding box center [834, 266] width 600 height 1853
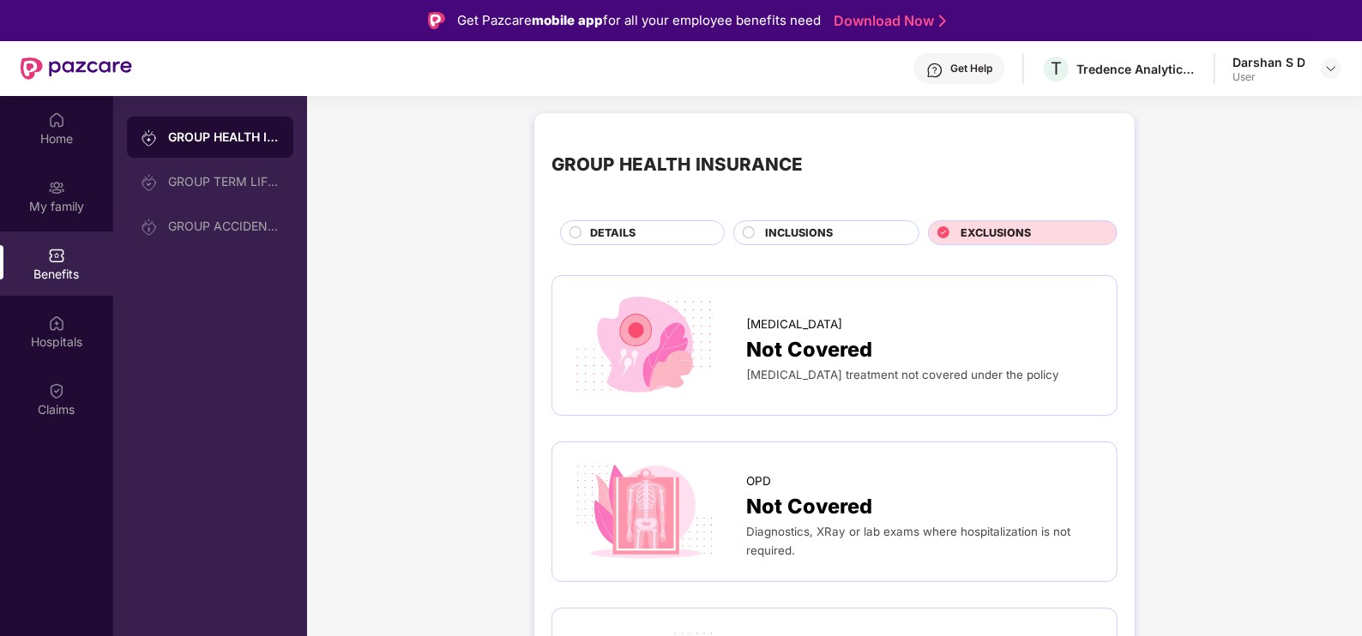
scroll to position [0, 0]
click at [72, 202] on div "My family" at bounding box center [56, 206] width 113 height 17
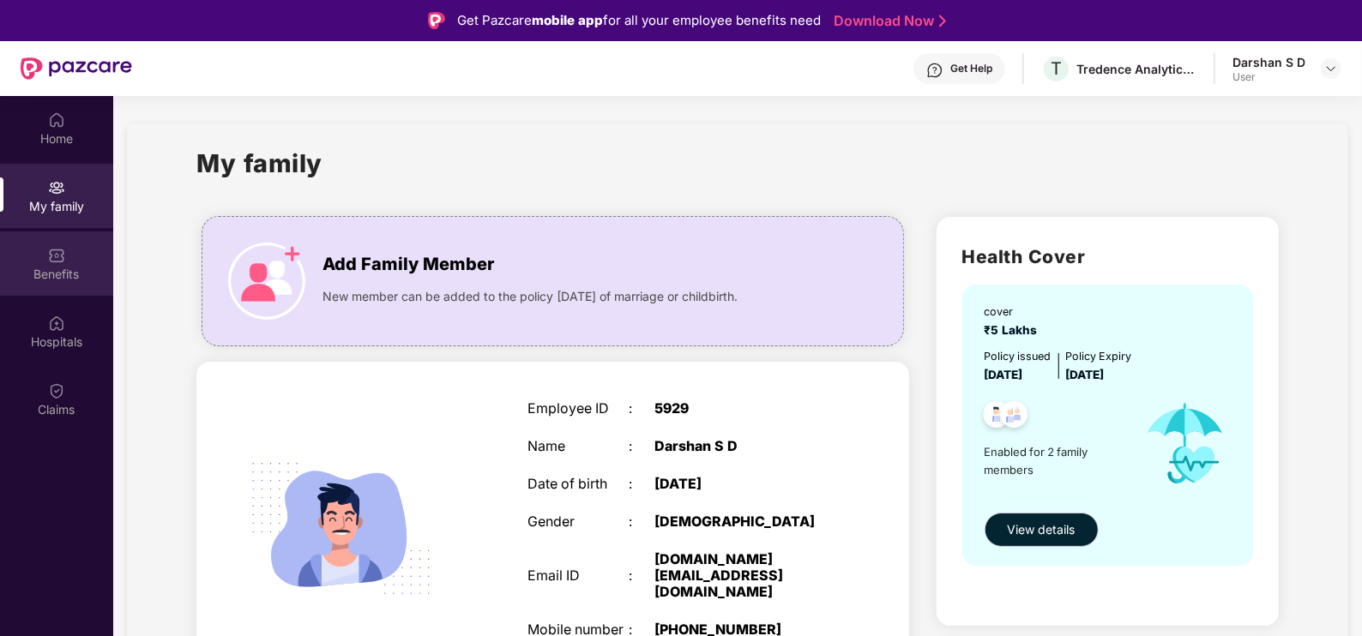
click at [56, 259] on img at bounding box center [56, 255] width 17 height 17
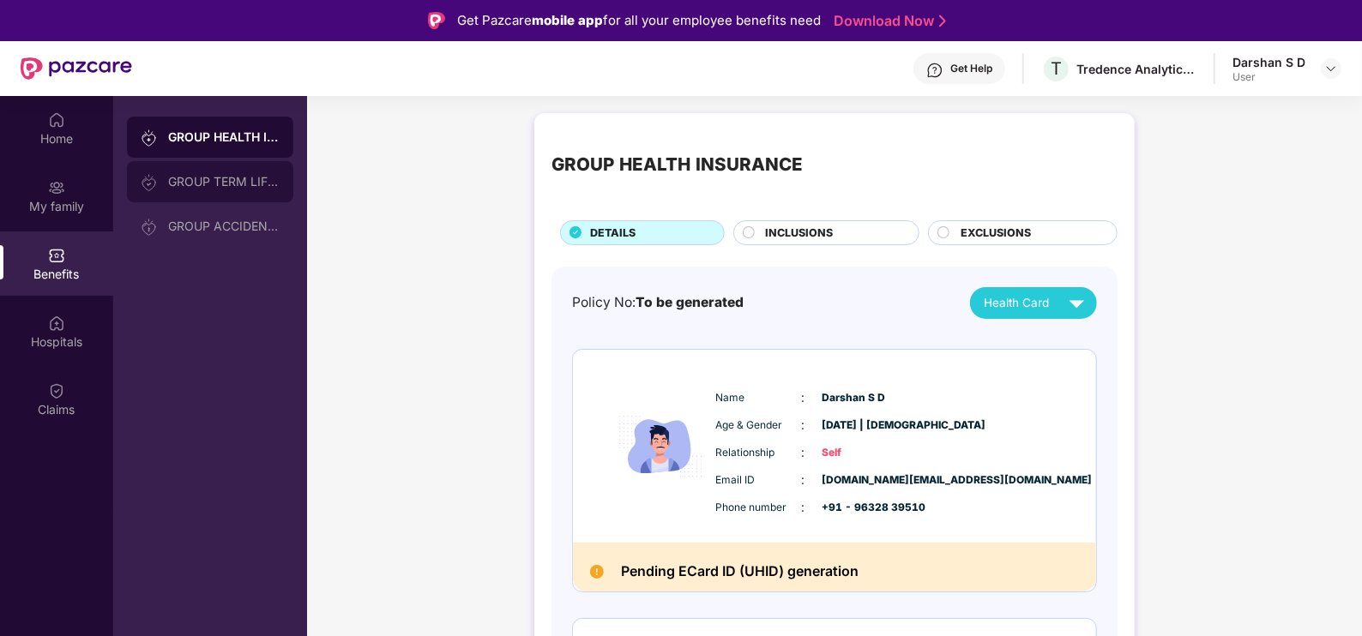
click at [223, 182] on div "GROUP TERM LIFE INSURANCE" at bounding box center [223, 182] width 111 height 14
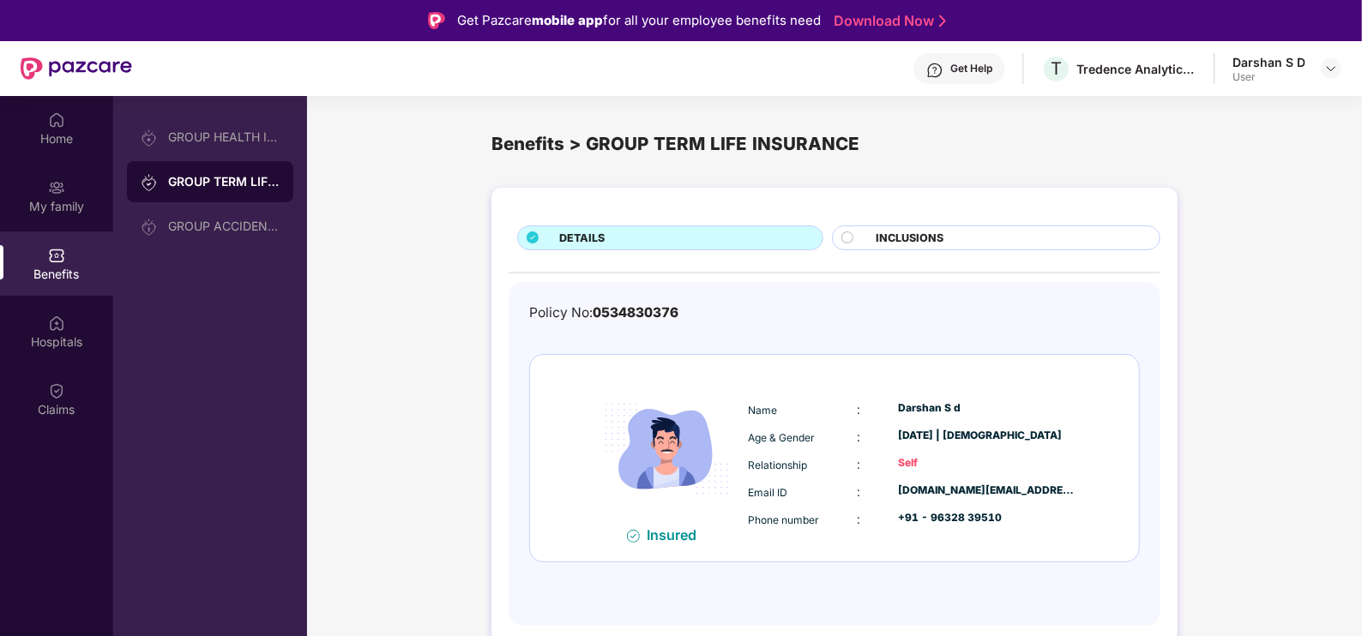
click at [930, 239] on span "INCLUSIONS" at bounding box center [910, 238] width 68 height 17
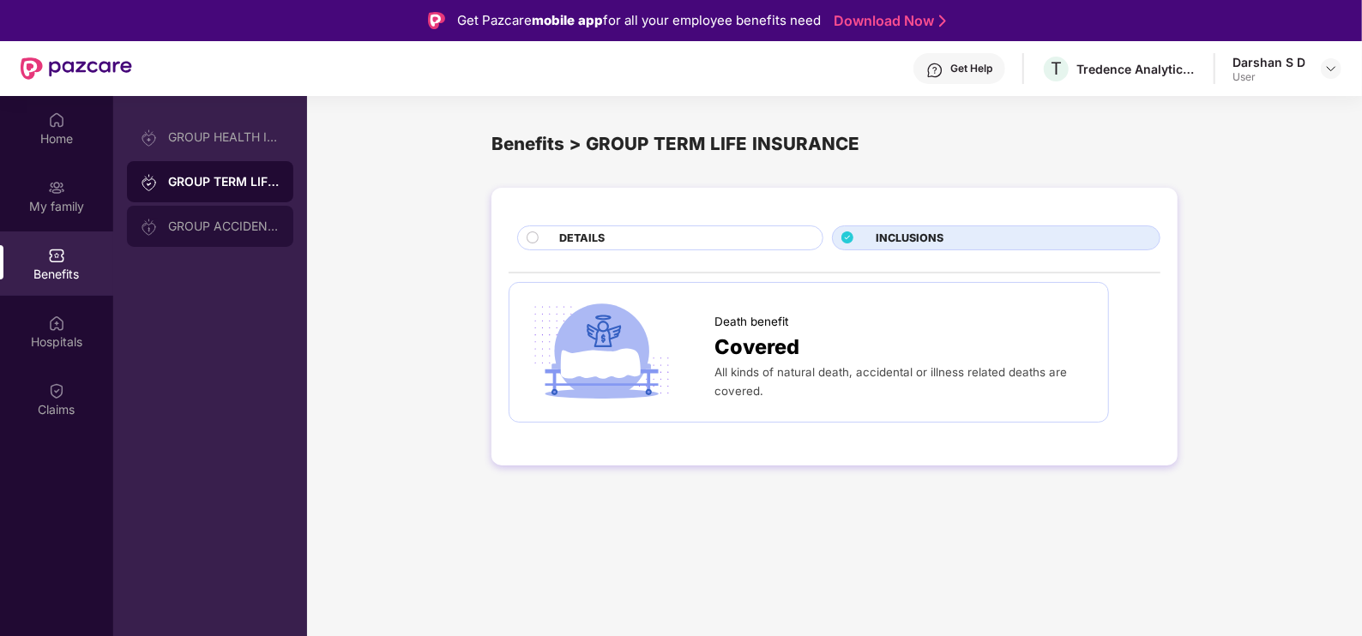
click at [168, 223] on div "GROUP ACCIDENTAL INSURANCE" at bounding box center [223, 227] width 111 height 14
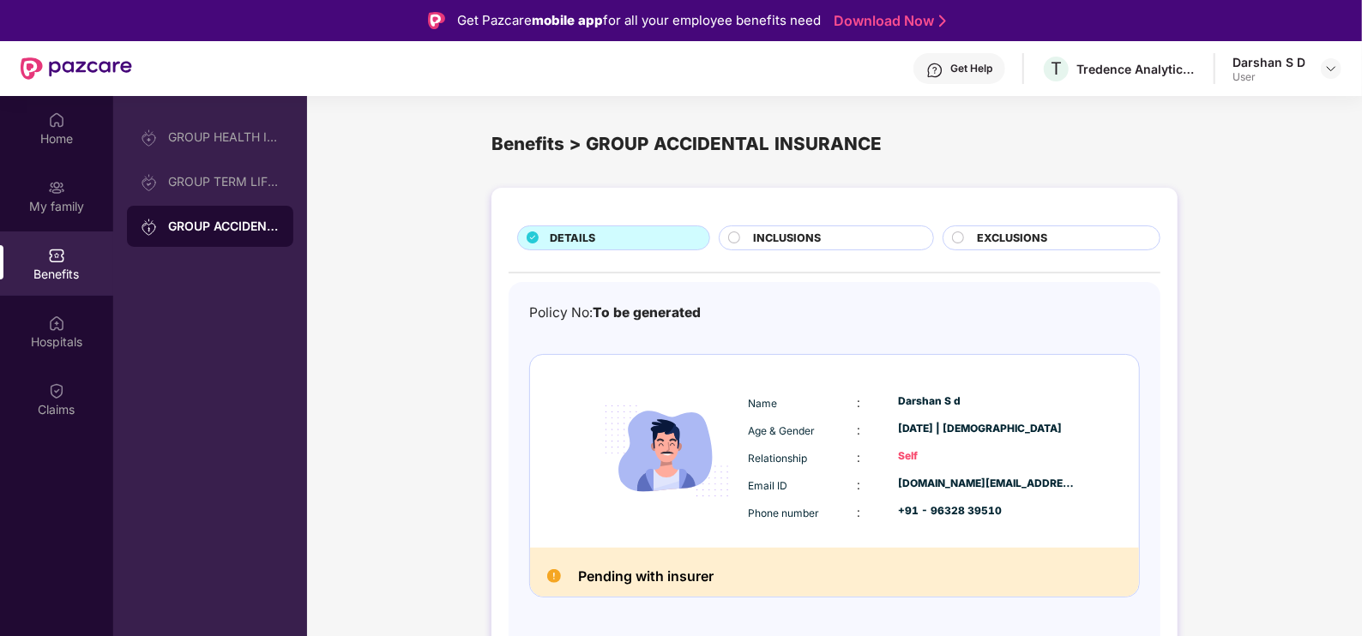
click at [802, 248] on div "INCLUSIONS" at bounding box center [834, 240] width 180 height 20
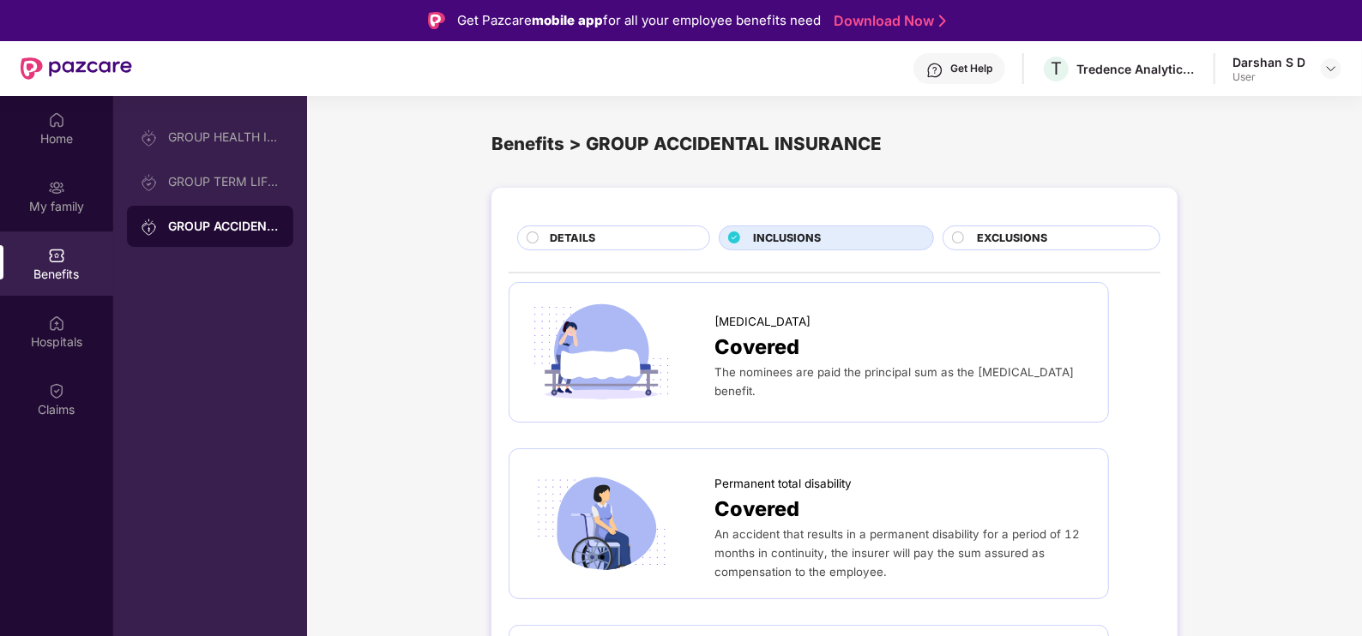
click at [1124, 395] on div "[MEDICAL_DATA] Covered The nominees are paid the principal sum as the [MEDICAL_…" at bounding box center [835, 618] width 652 height 672
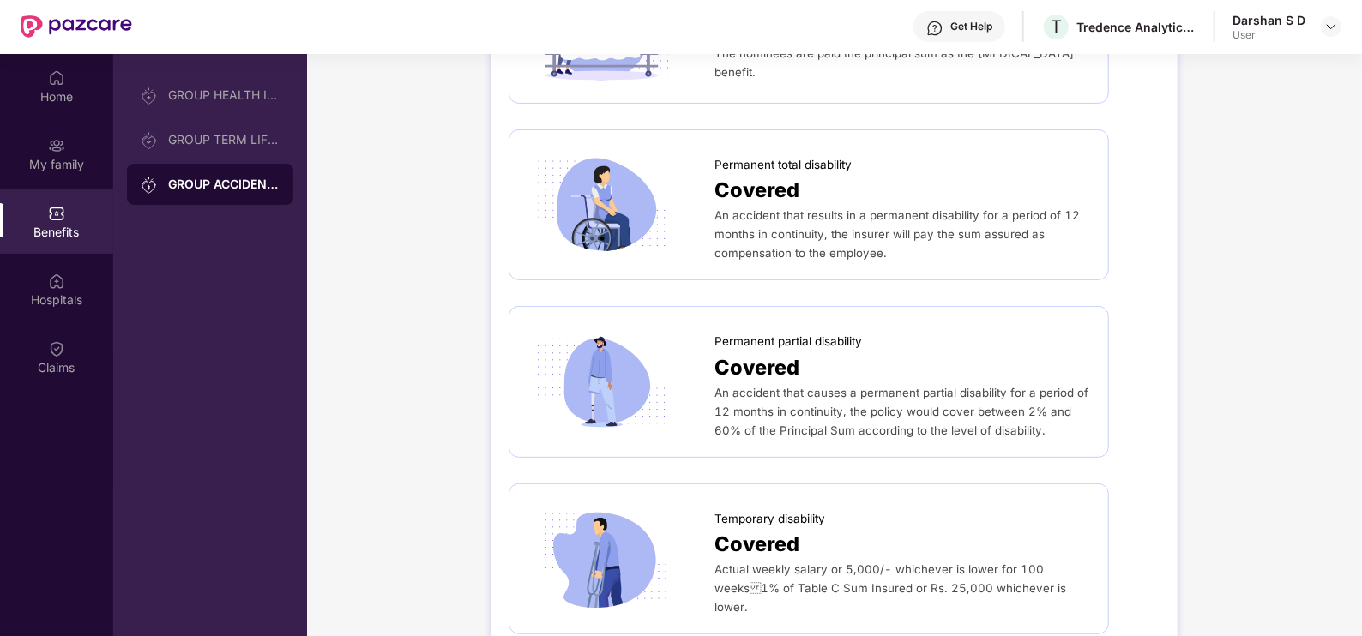
scroll to position [95, 0]
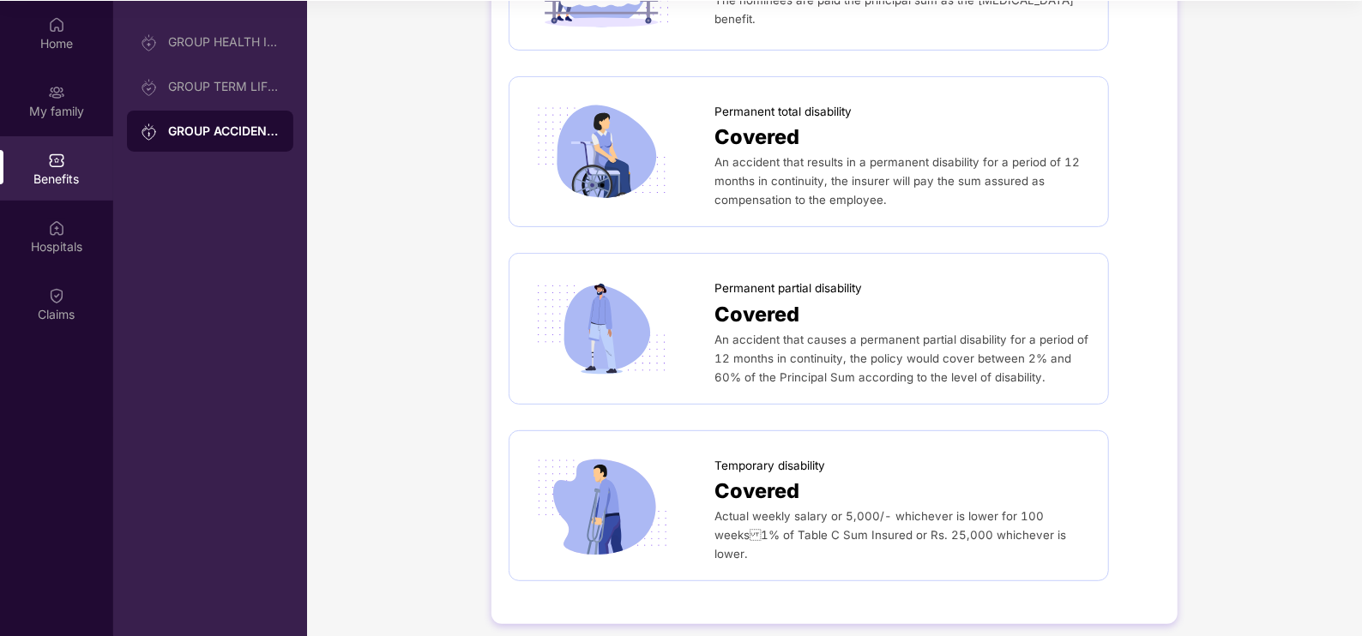
click at [1143, 515] on div "[MEDICAL_DATA] Covered The nominees are paid the principal sum as the [MEDICAL_…" at bounding box center [835, 246] width 652 height 672
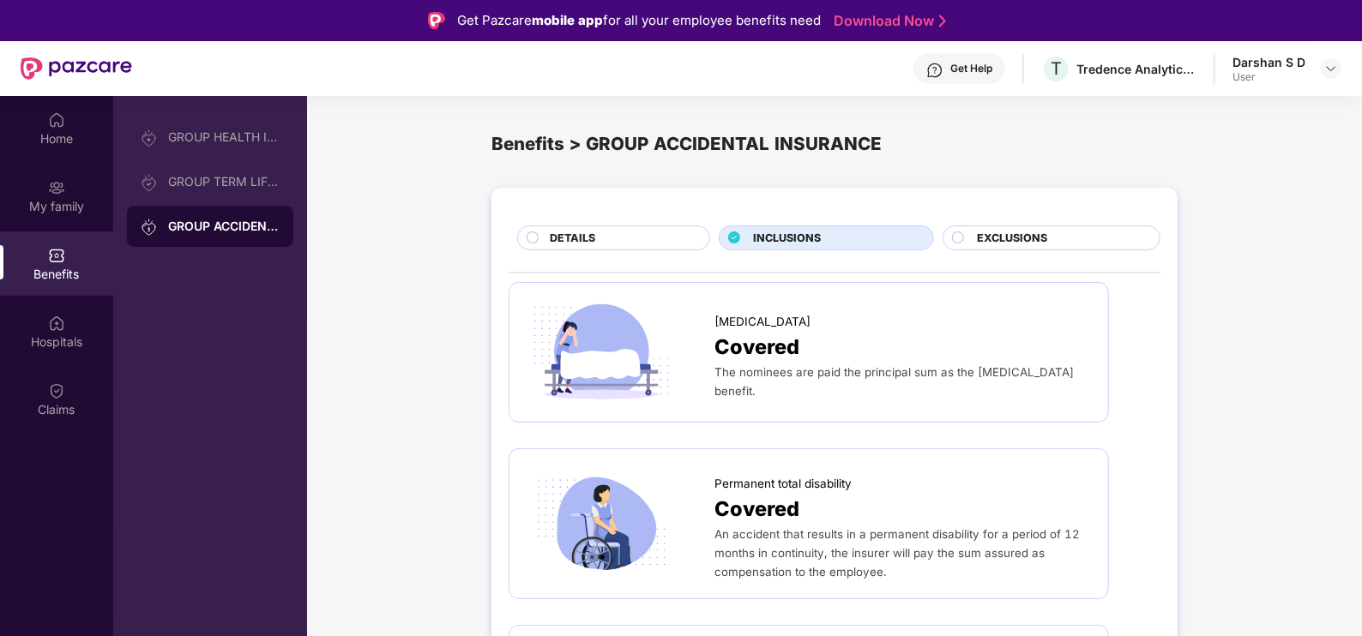
scroll to position [0, 0]
click at [1016, 241] on span "EXCLUSIONS" at bounding box center [1012, 238] width 70 height 17
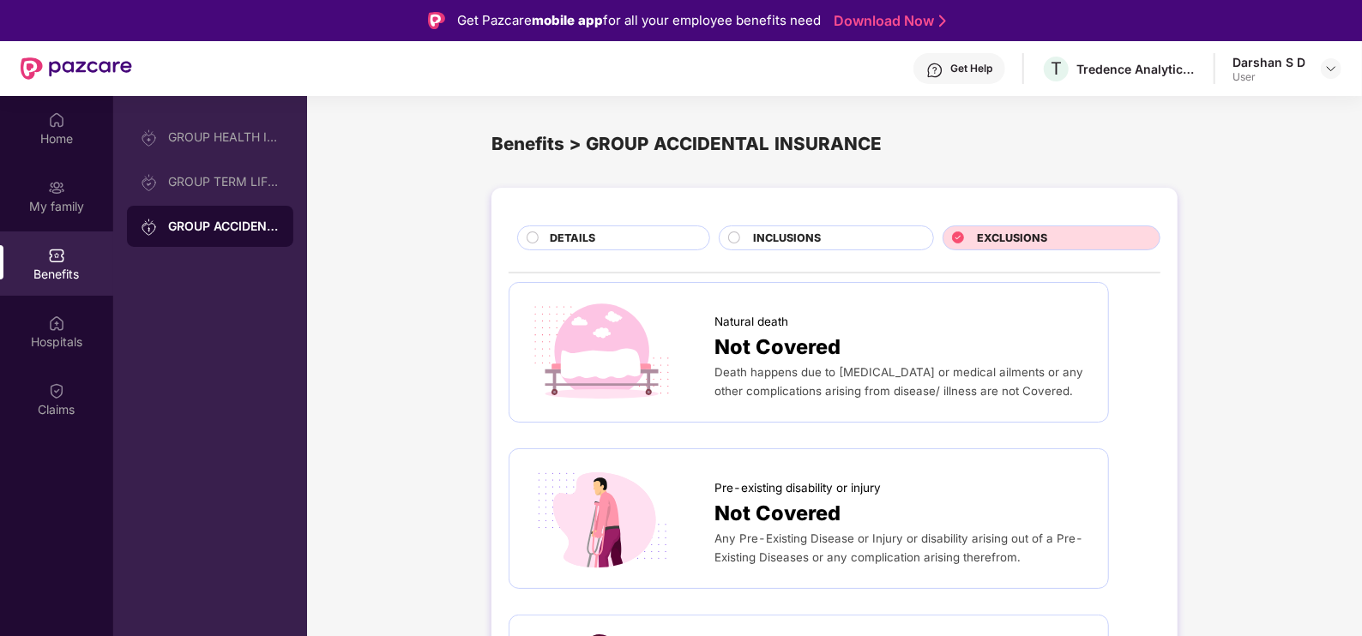
click at [43, 332] on div "Hospitals" at bounding box center [56, 331] width 113 height 64
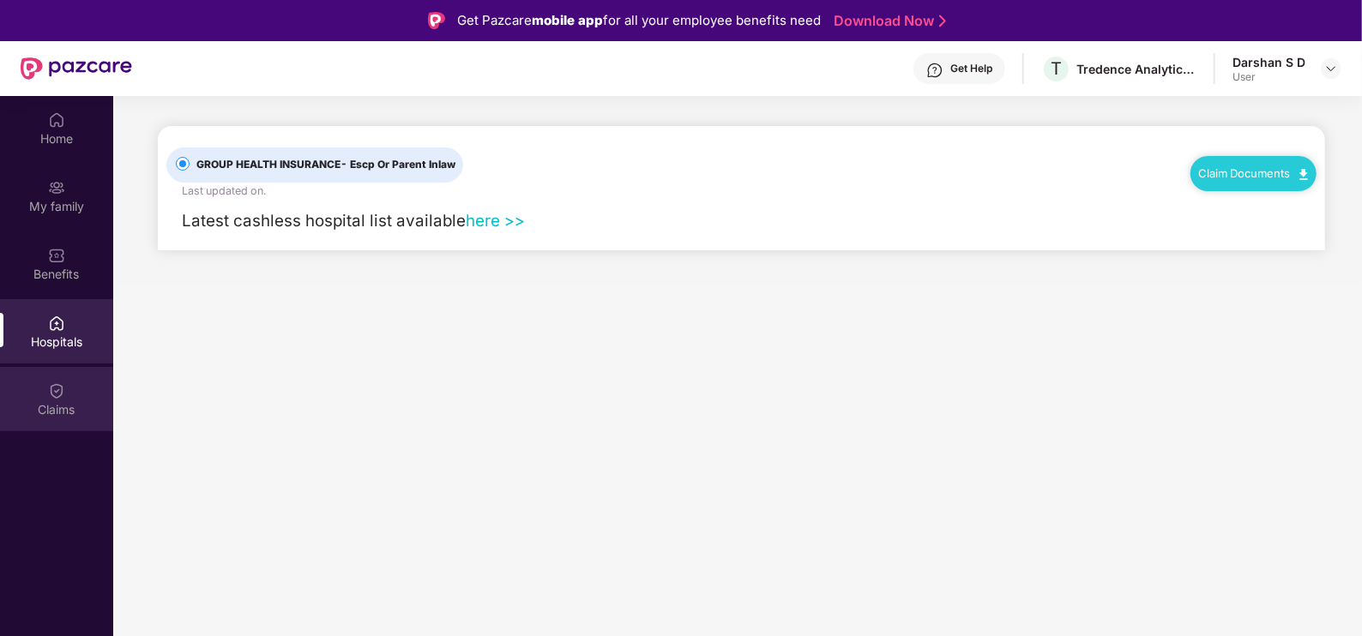
click at [47, 374] on div "Claims" at bounding box center [56, 399] width 113 height 64
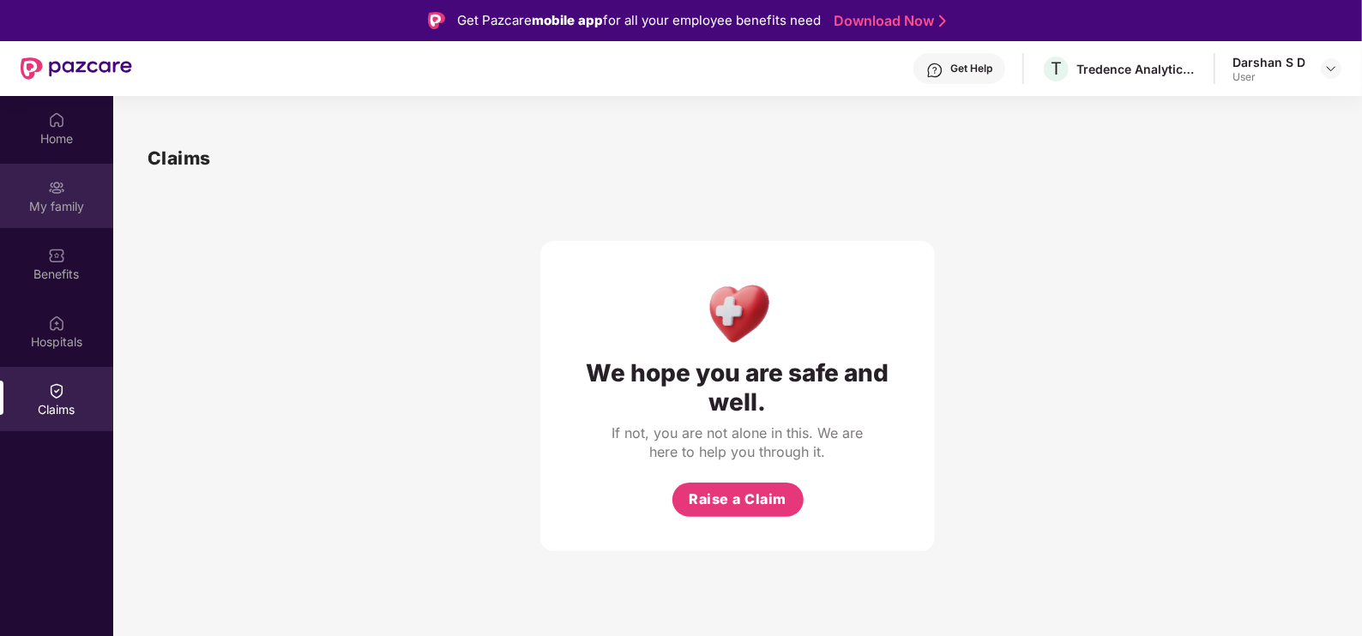
click at [56, 193] on img at bounding box center [56, 187] width 17 height 17
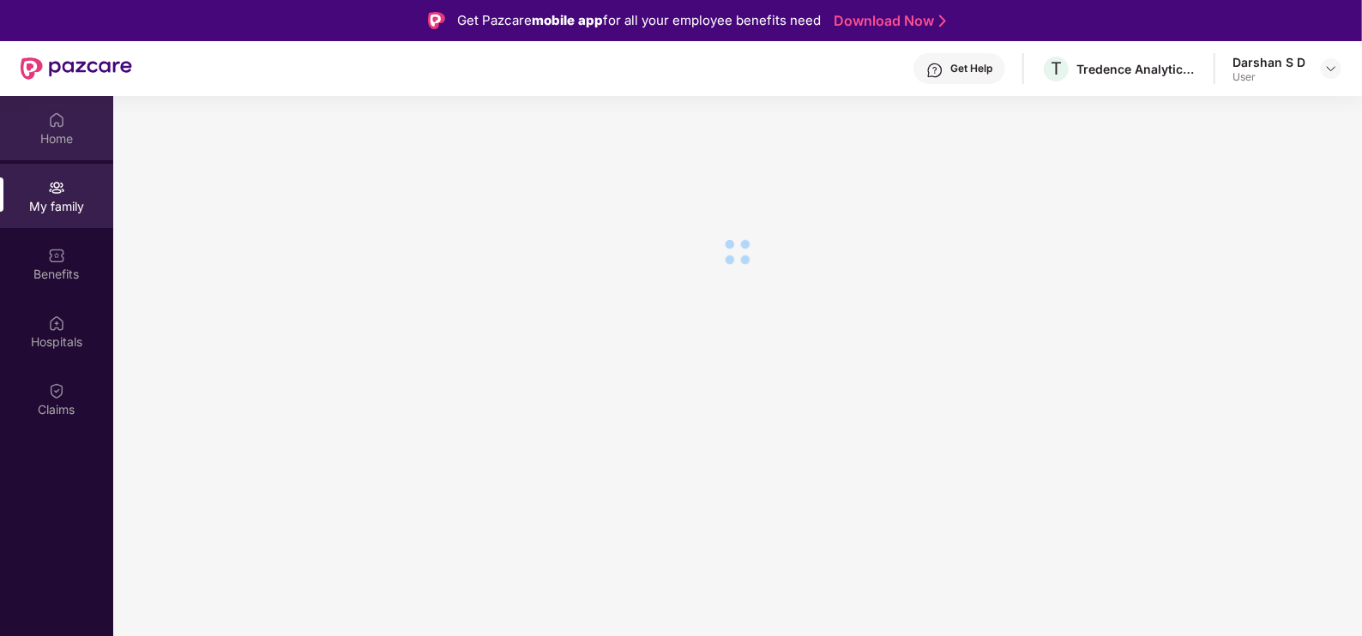
click at [51, 127] on img at bounding box center [56, 119] width 17 height 17
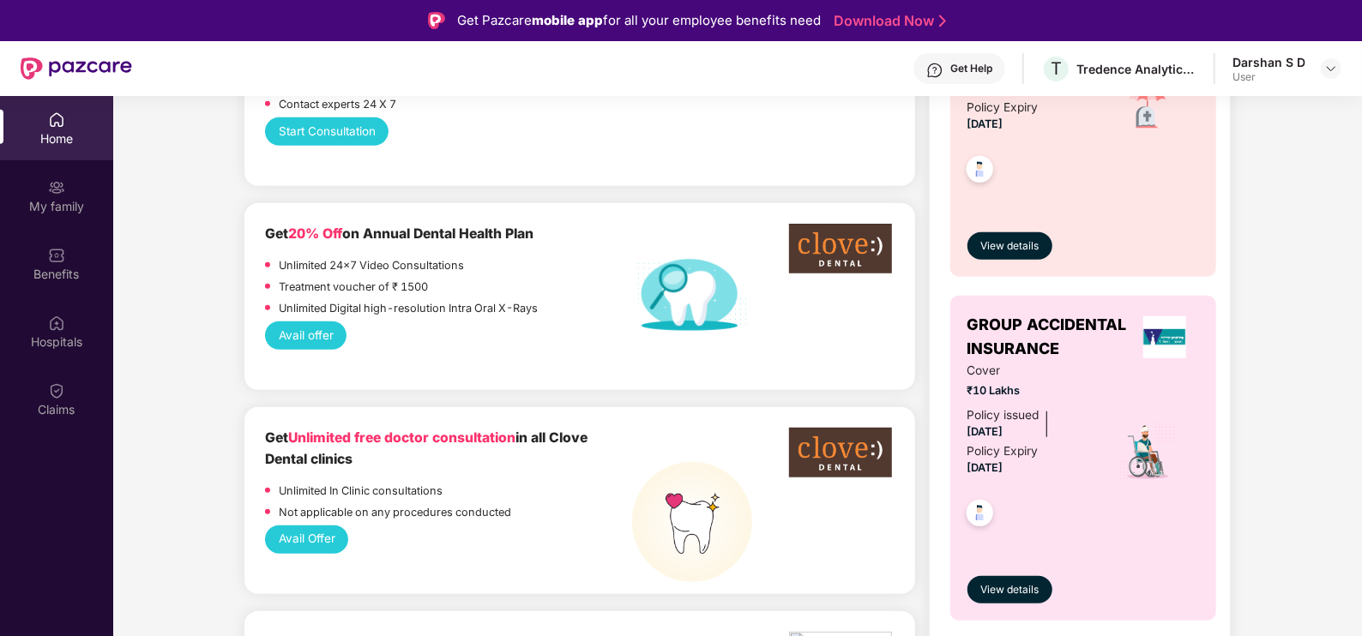
scroll to position [771, 0]
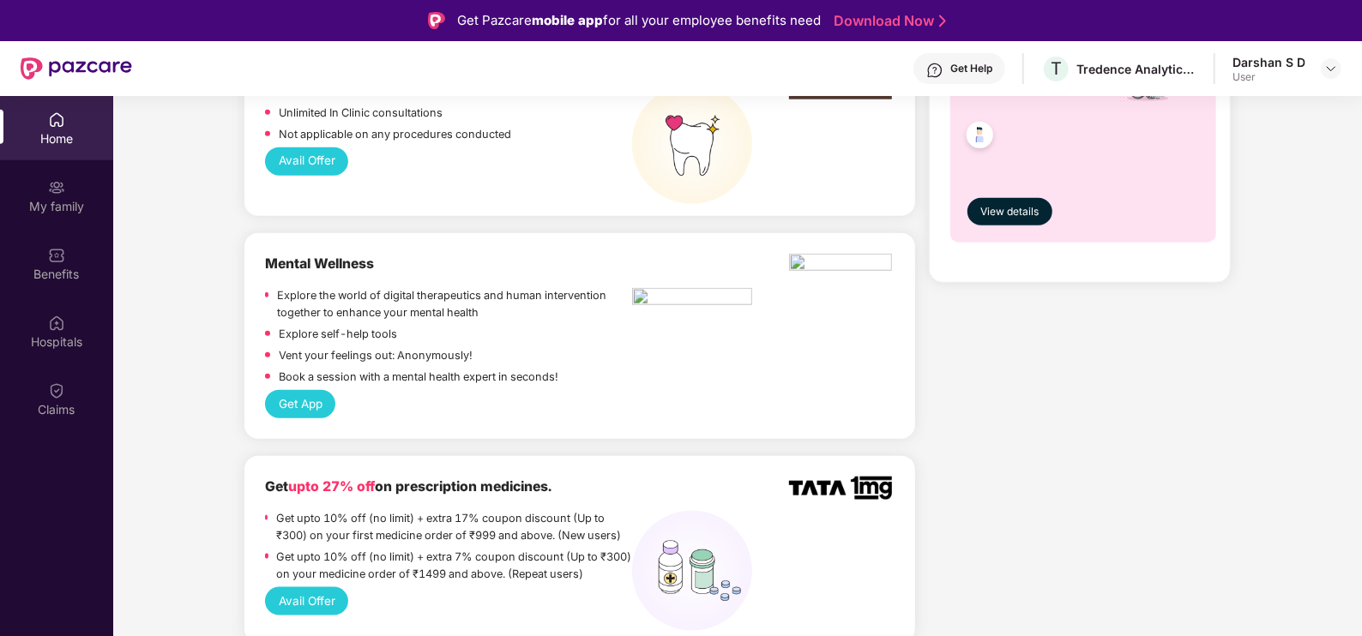
scroll to position [1201, 0]
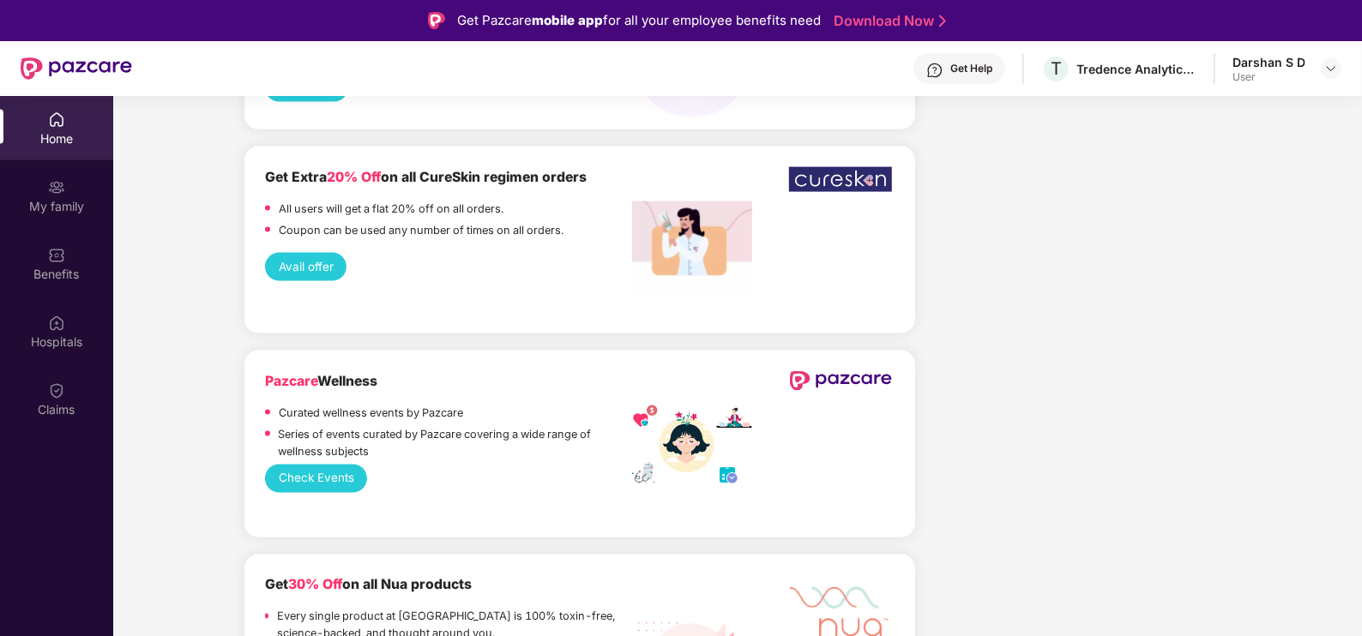
scroll to position [1801, 0]
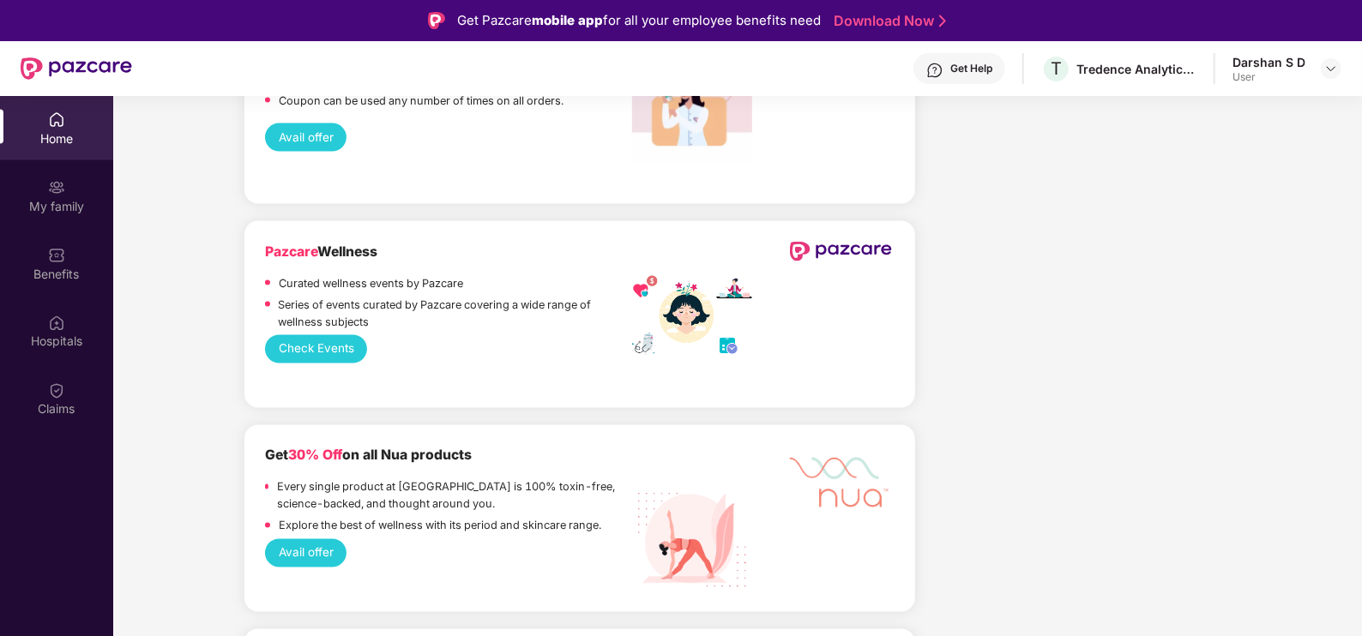
click at [301, 350] on button "Check Events" at bounding box center [316, 349] width 102 height 28
click at [165, 407] on div "Welcome back, [GEOGRAPHIC_DATA]! Enjoy your benefits! Hey, [PERSON_NAME] Hope y…" at bounding box center [737, 426] width 1262 height 4235
click at [176, 459] on div "Welcome back, [GEOGRAPHIC_DATA]! Enjoy your benefits! Hey, [PERSON_NAME] Hope y…" at bounding box center [737, 426] width 1262 height 4235
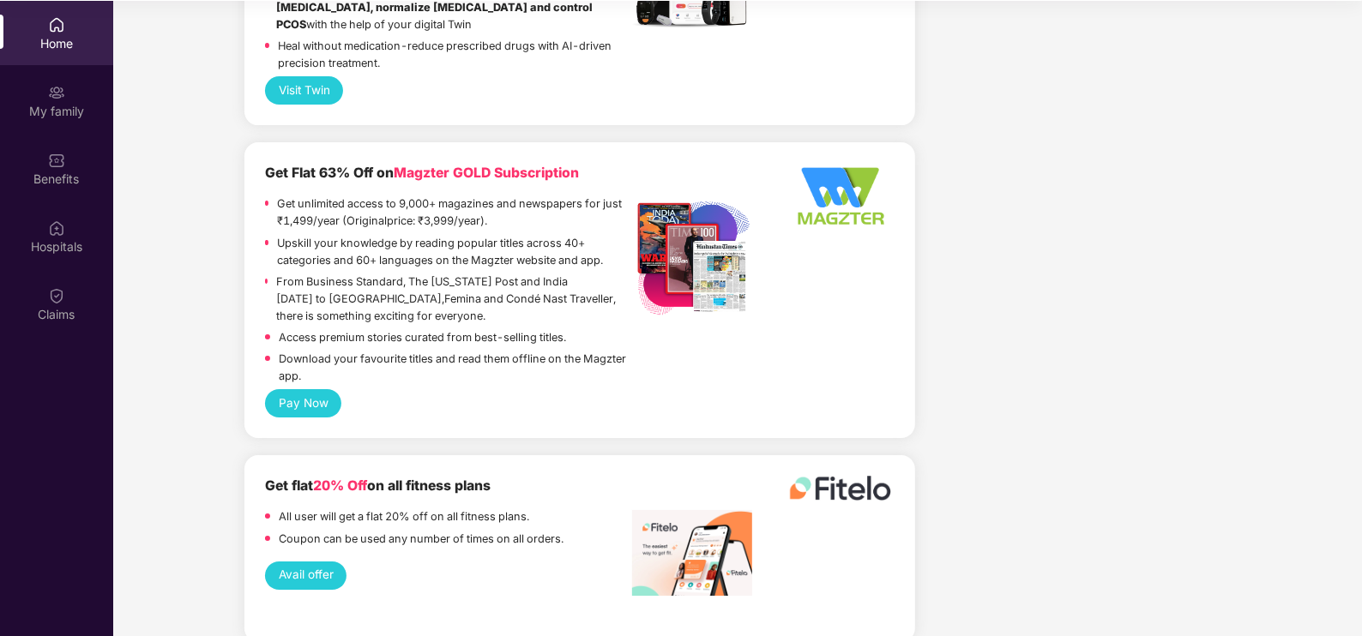
scroll to position [3594, 0]
